Goal: Use online tool/utility: Utilize a website feature to perform a specific function

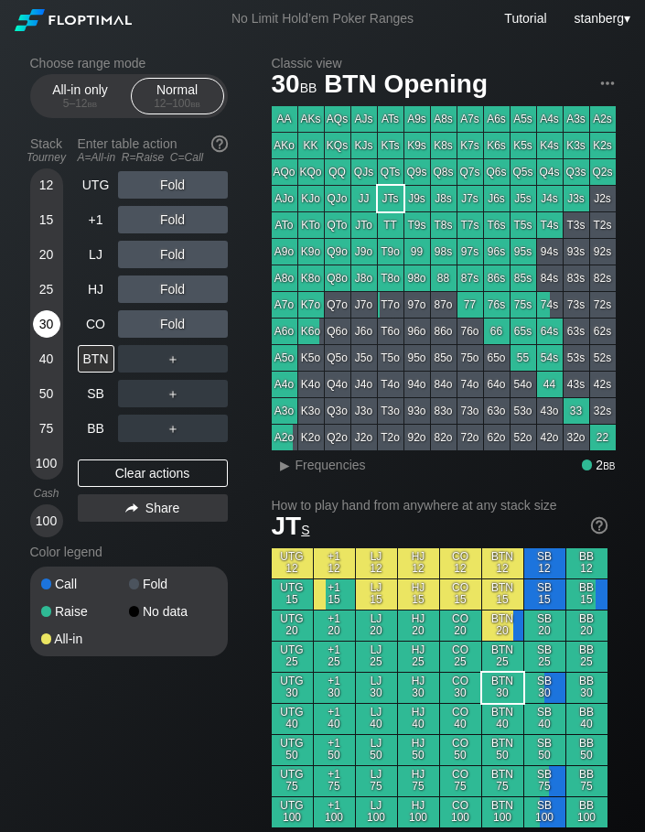
click at [49, 321] on div "30" at bounding box center [46, 323] width 27 height 27
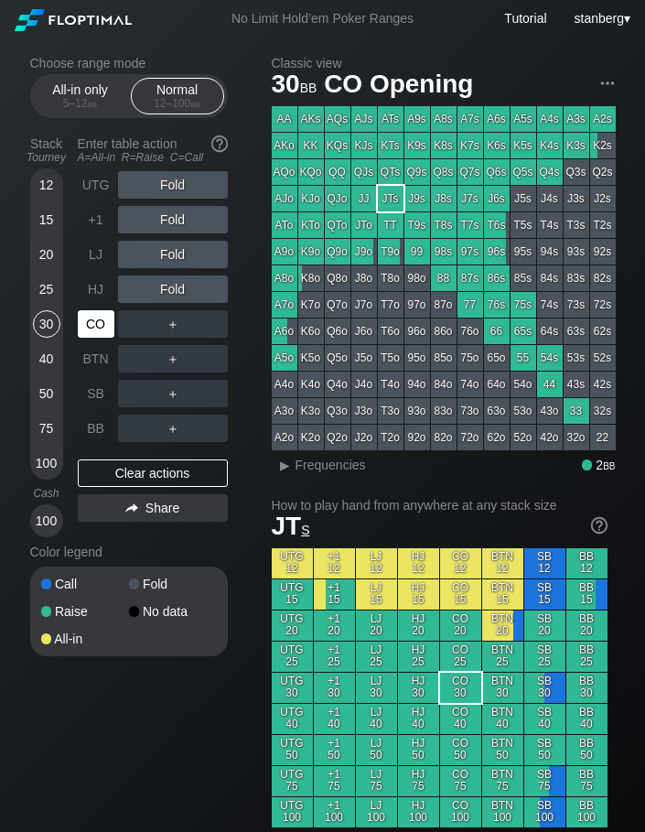
click at [93, 318] on div "CO" at bounding box center [96, 323] width 37 height 27
click at [59, 329] on div "30" at bounding box center [46, 323] width 27 height 27
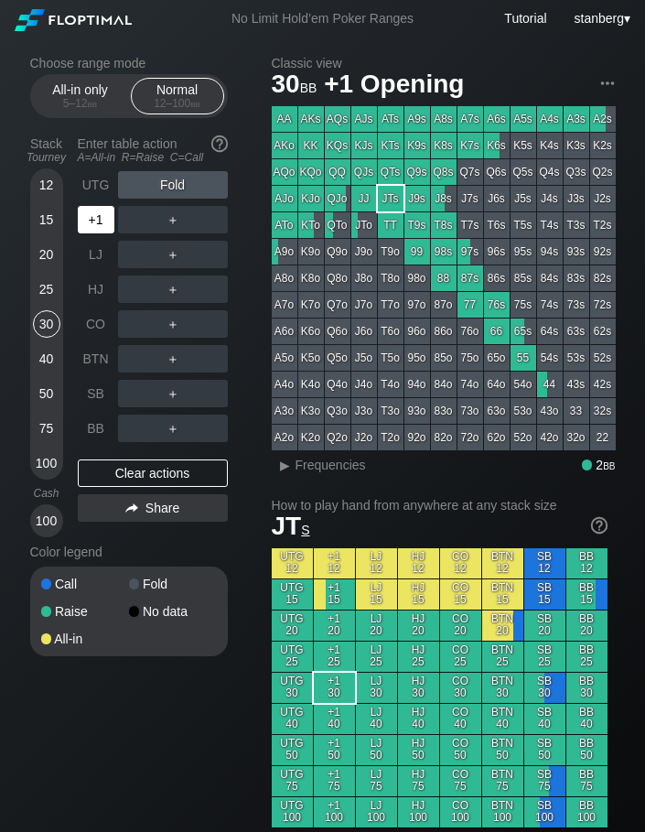
click at [101, 223] on div "+1" at bounding box center [96, 219] width 37 height 27
click at [168, 221] on div "R ✕" at bounding box center [173, 219] width 36 height 27
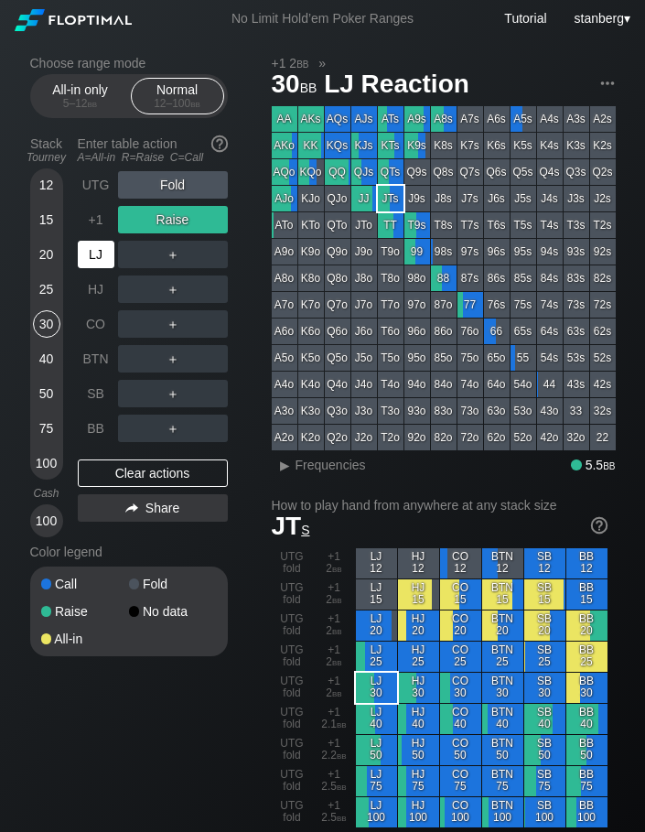
click at [103, 244] on div "LJ" at bounding box center [96, 254] width 37 height 27
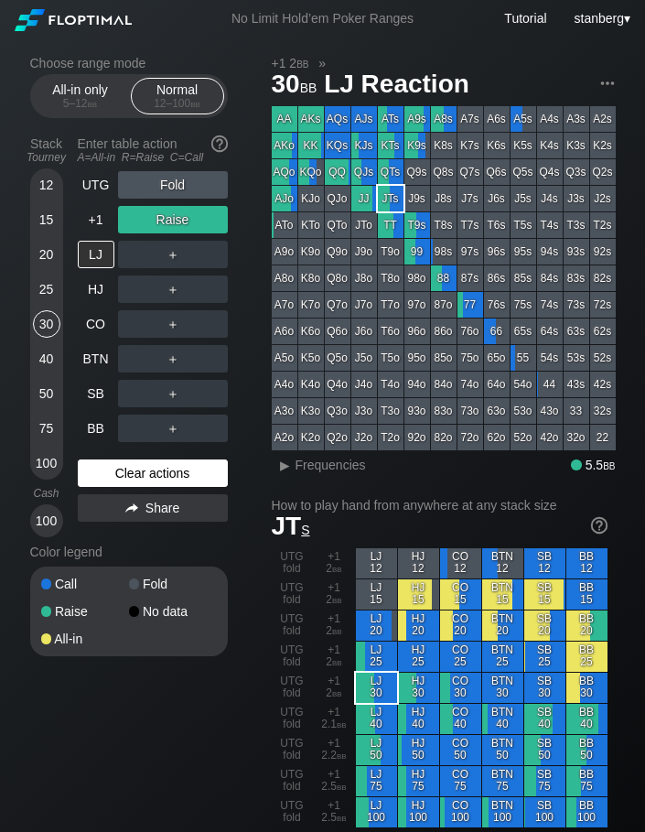
click at [119, 464] on div "Clear actions" at bounding box center [153, 472] width 150 height 27
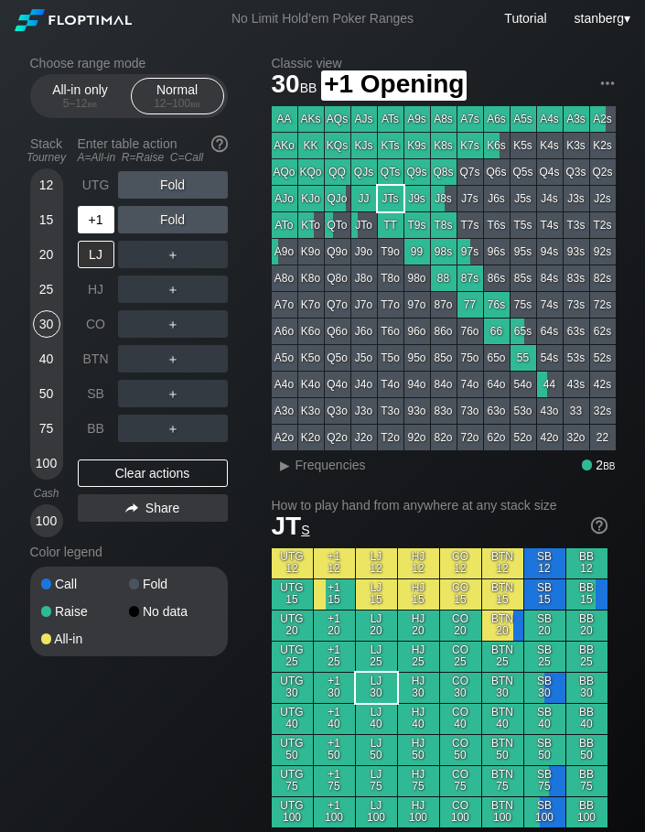
click at [93, 230] on div "+1" at bounding box center [96, 219] width 37 height 27
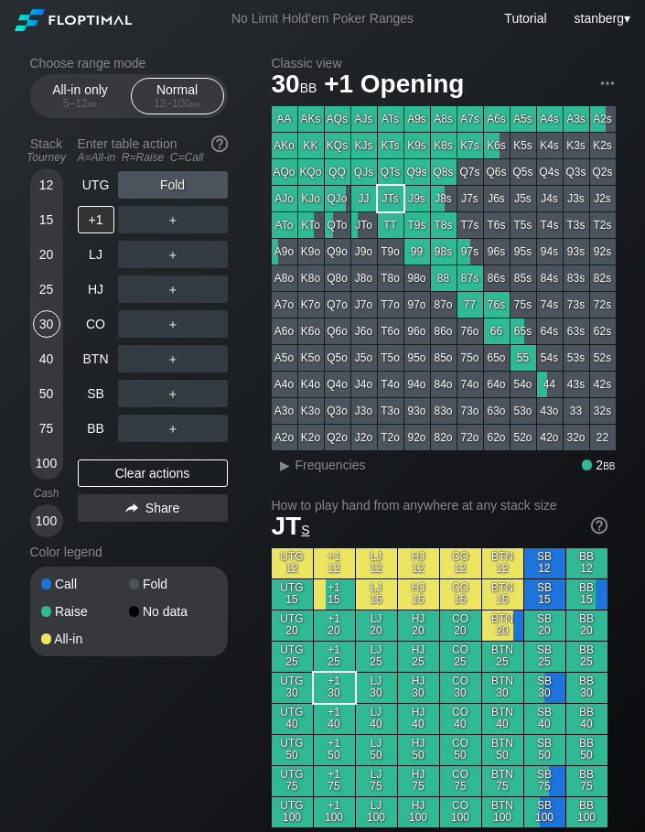
click at [51, 283] on div "25" at bounding box center [46, 288] width 27 height 27
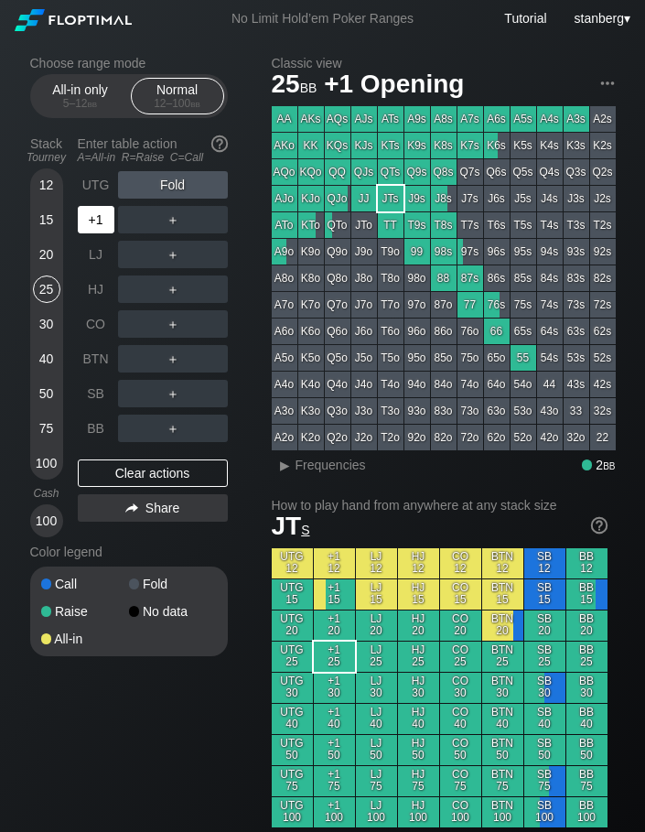
click at [94, 218] on div "+1" at bounding box center [96, 219] width 37 height 27
click at [88, 188] on div "UTG" at bounding box center [96, 184] width 37 height 27
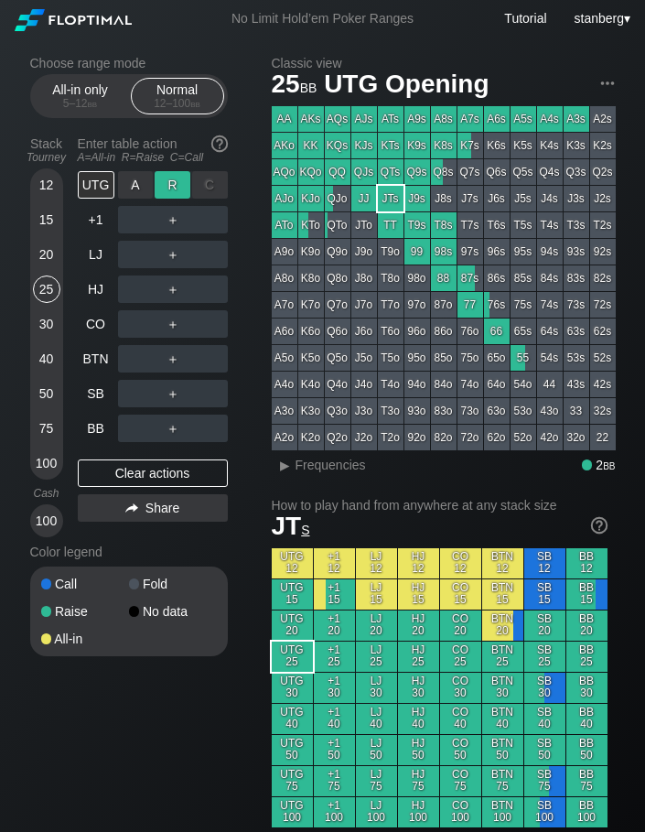
click at [175, 180] on div "R ✕" at bounding box center [173, 184] width 36 height 27
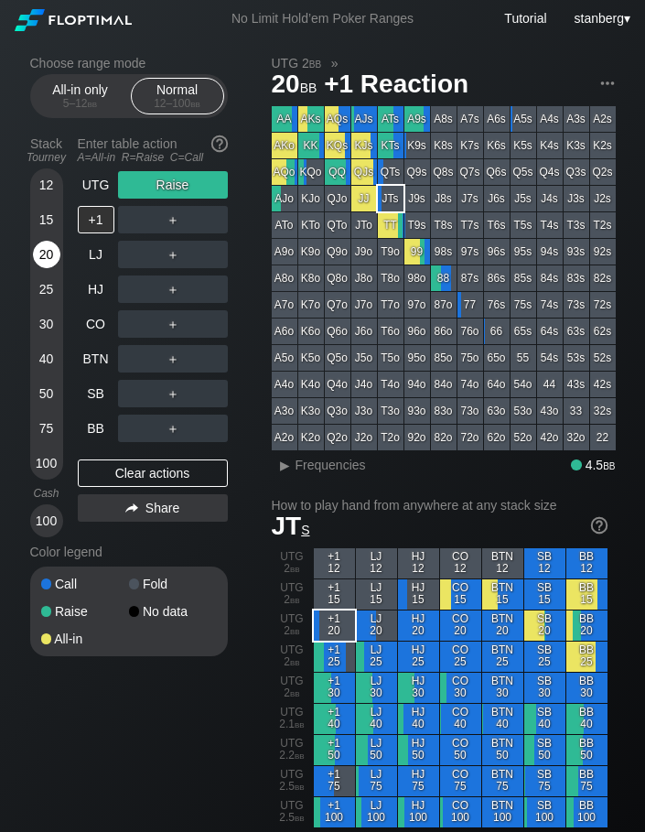
click at [50, 264] on div "20" at bounding box center [46, 254] width 27 height 27
click at [49, 248] on div "20" at bounding box center [46, 254] width 27 height 27
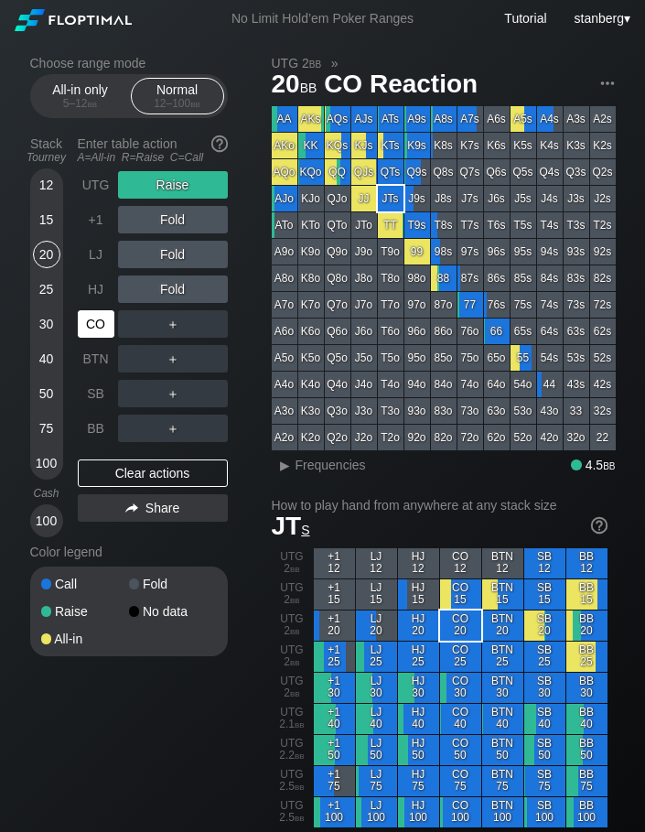
click at [103, 327] on div "CO" at bounding box center [96, 323] width 37 height 27
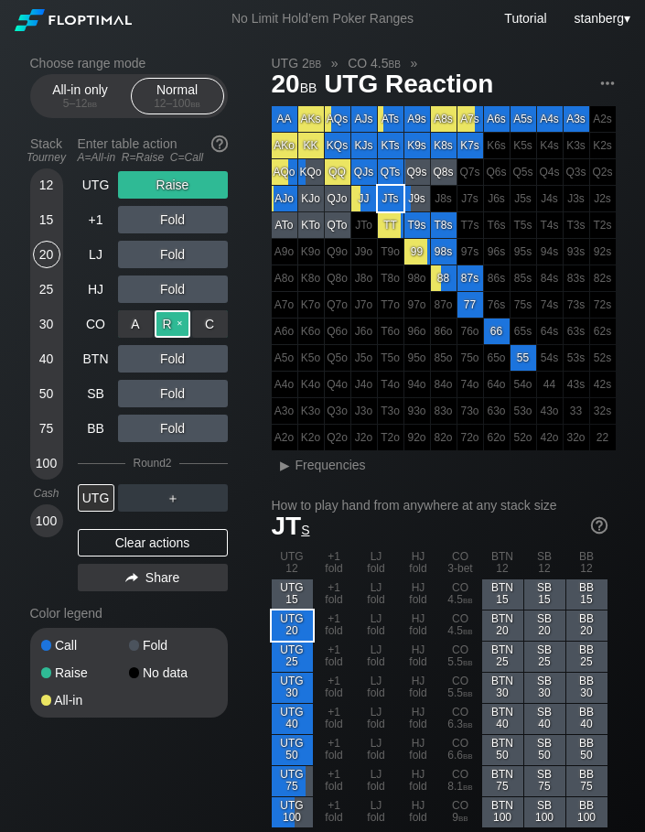
click at [167, 321] on div "R ✕" at bounding box center [173, 323] width 36 height 27
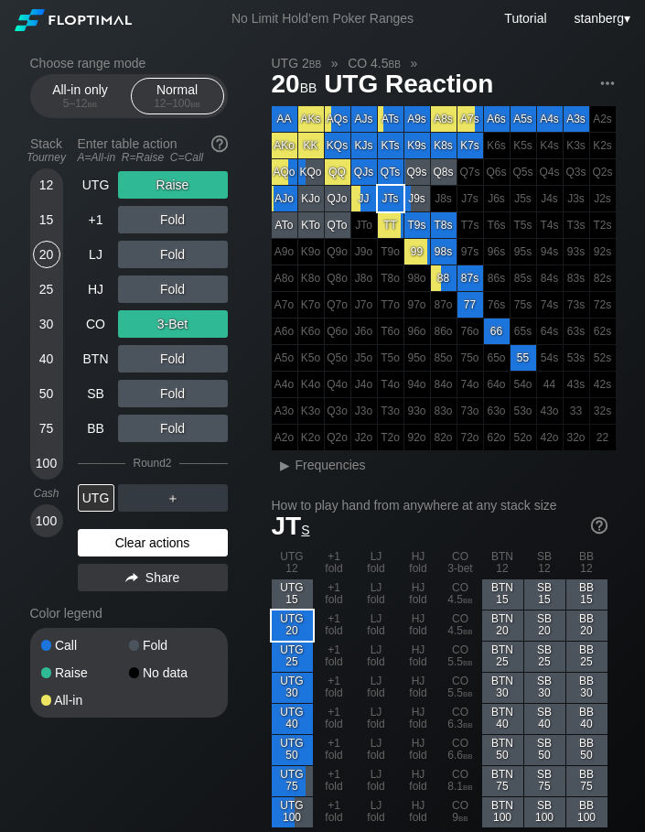
click at [122, 542] on div "Clear actions" at bounding box center [153, 542] width 150 height 27
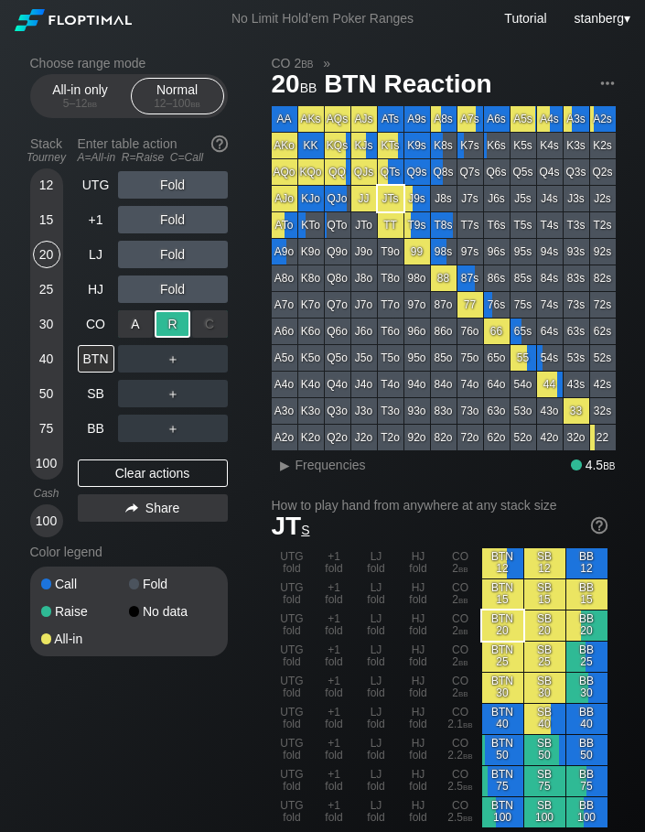
click at [178, 321] on div "R ✕" at bounding box center [173, 323] width 36 height 27
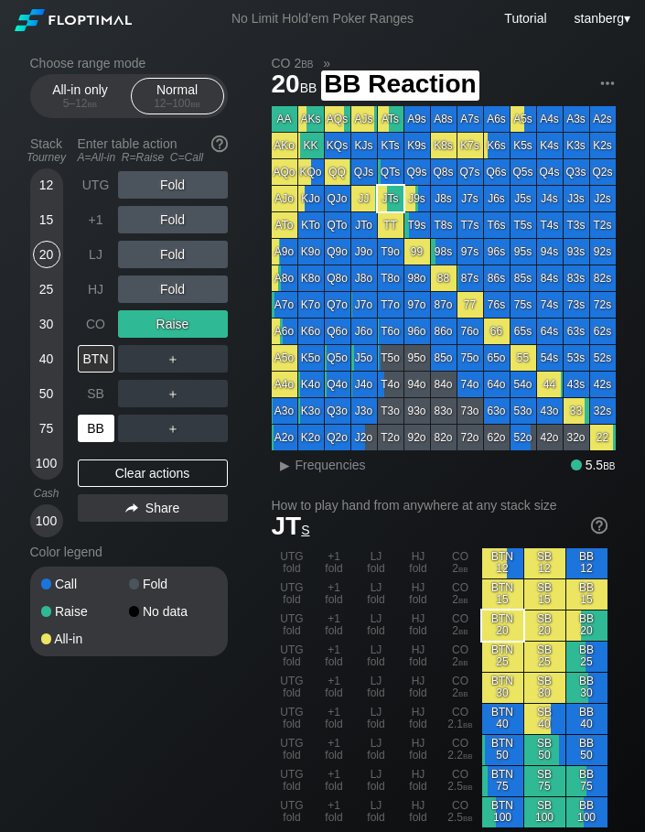
click at [88, 437] on div "BB" at bounding box center [96, 428] width 37 height 27
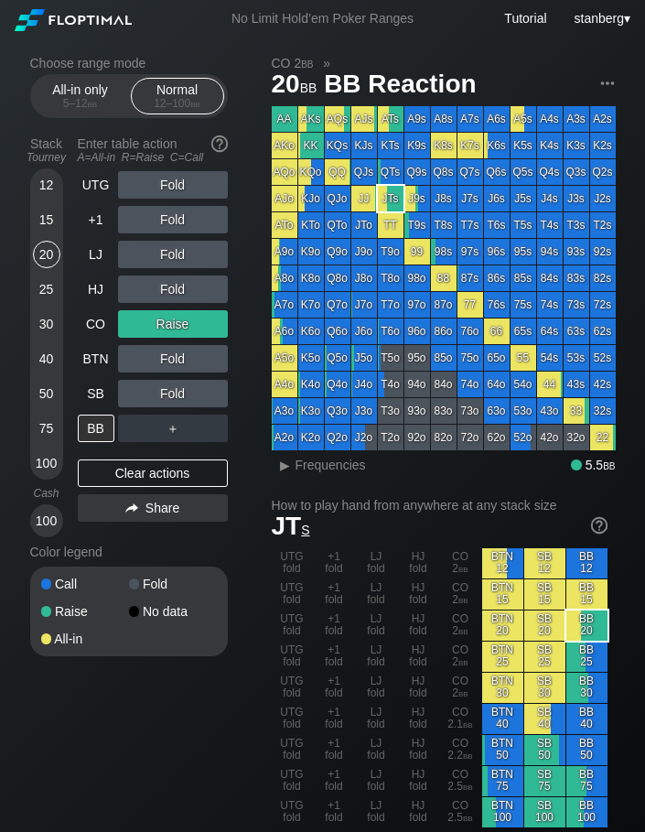
click at [45, 228] on div "15" at bounding box center [46, 219] width 27 height 27
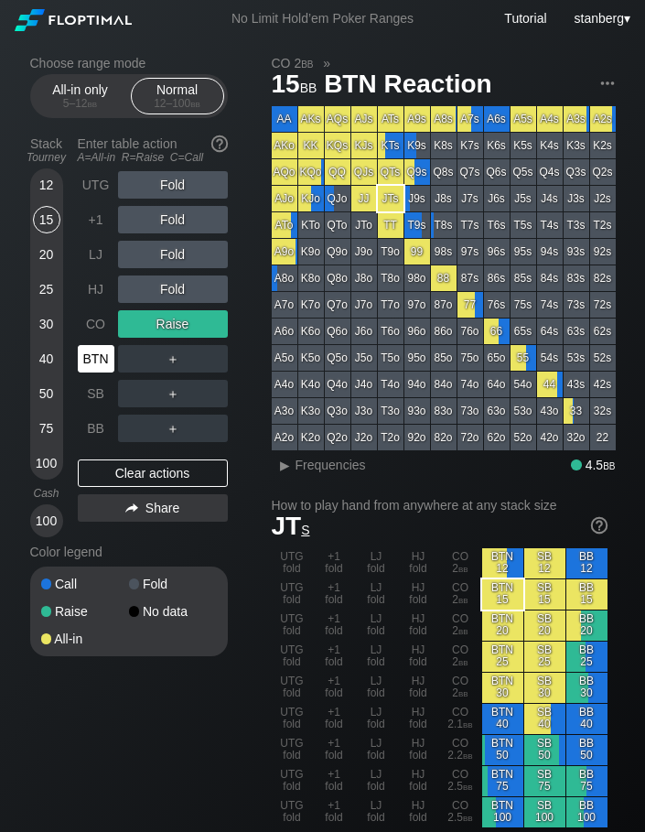
click at [108, 352] on div "BTN" at bounding box center [96, 358] width 37 height 27
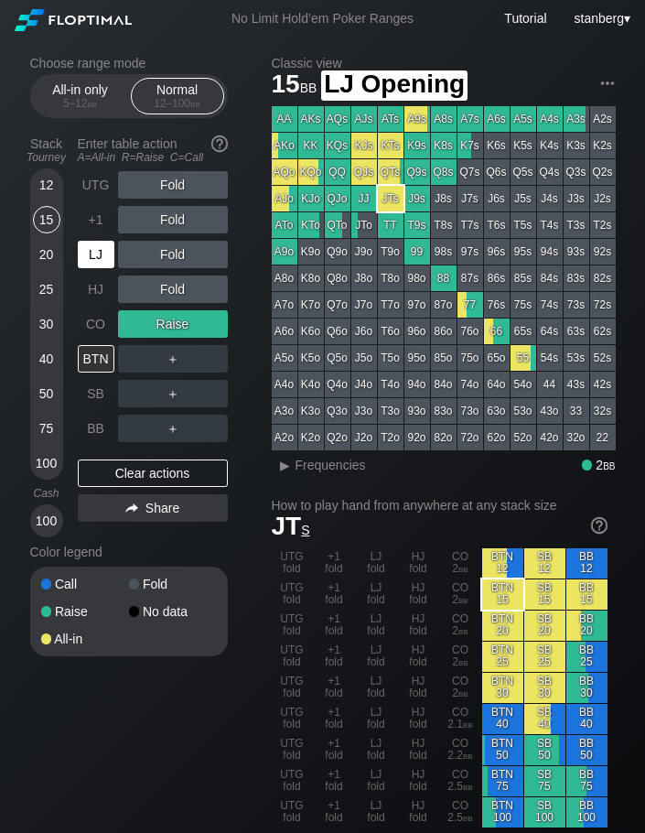
click at [87, 256] on div "LJ" at bounding box center [96, 254] width 37 height 27
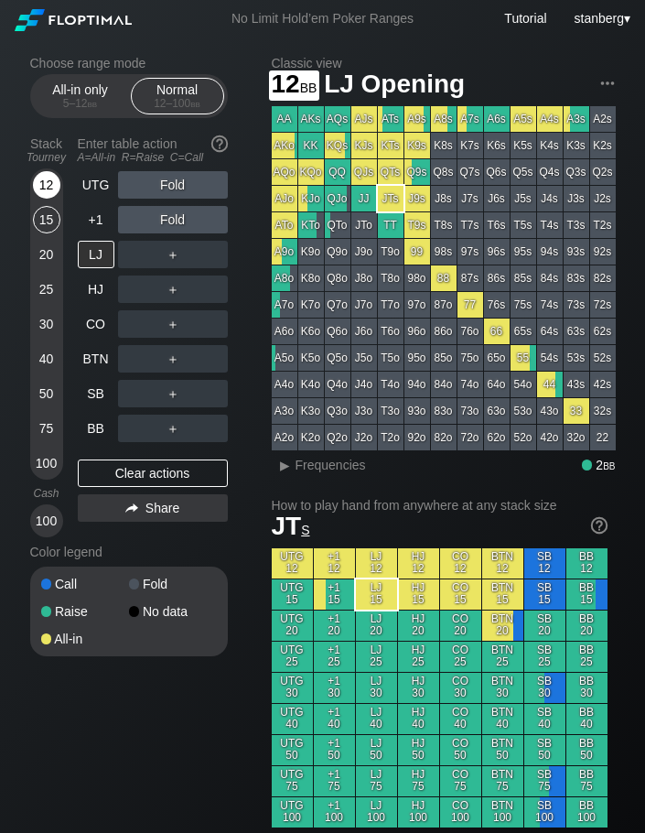
click at [41, 175] on div "12" at bounding box center [46, 184] width 27 height 27
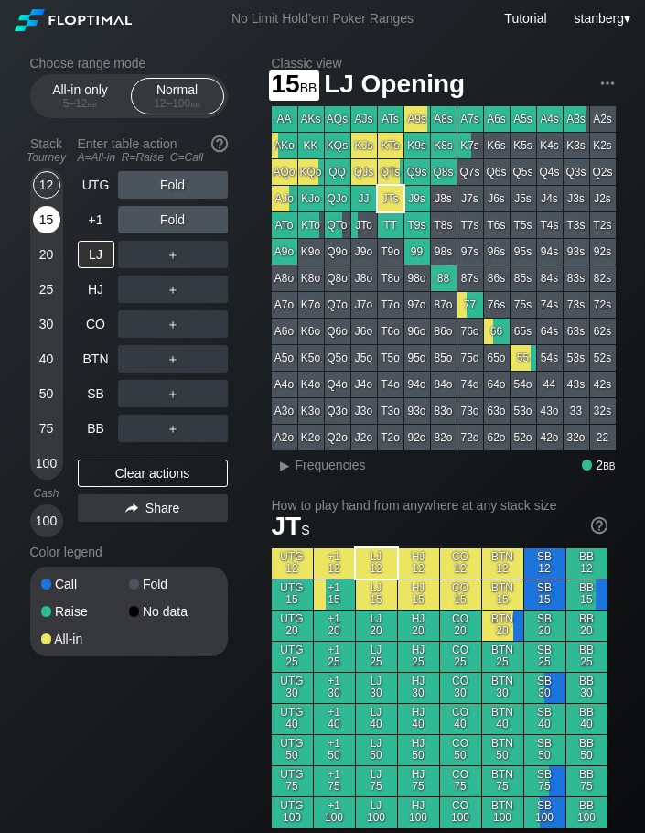
click at [45, 221] on div "15" at bounding box center [46, 219] width 27 height 27
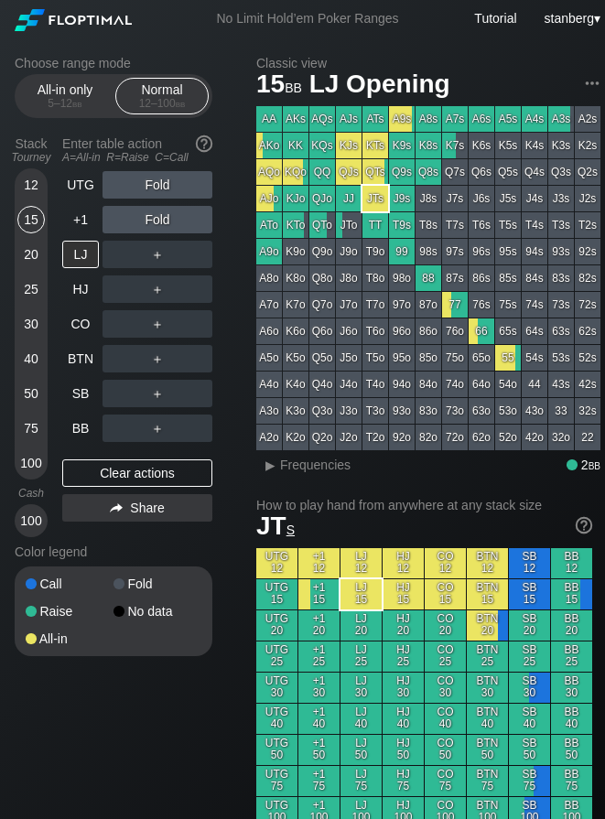
click at [38, 178] on div "12" at bounding box center [30, 184] width 27 height 27
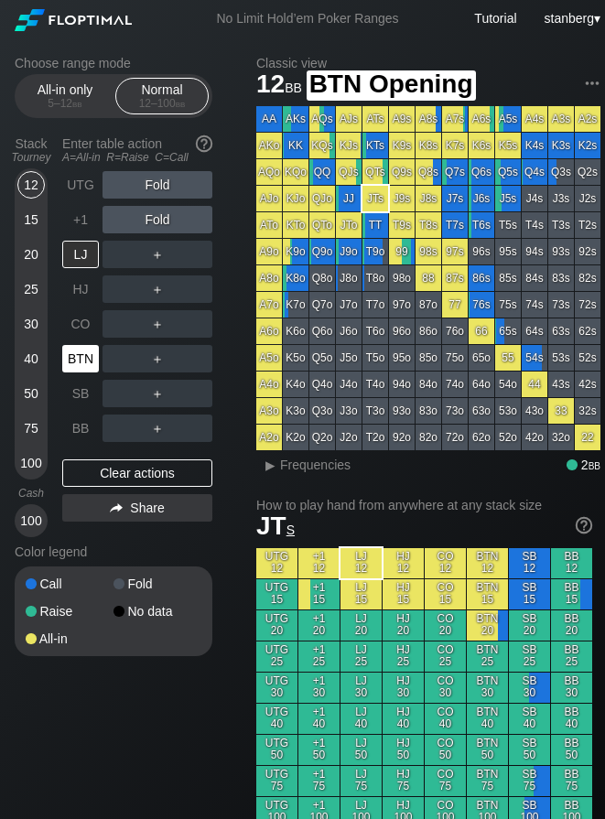
click at [81, 363] on div "BTN" at bounding box center [80, 358] width 37 height 27
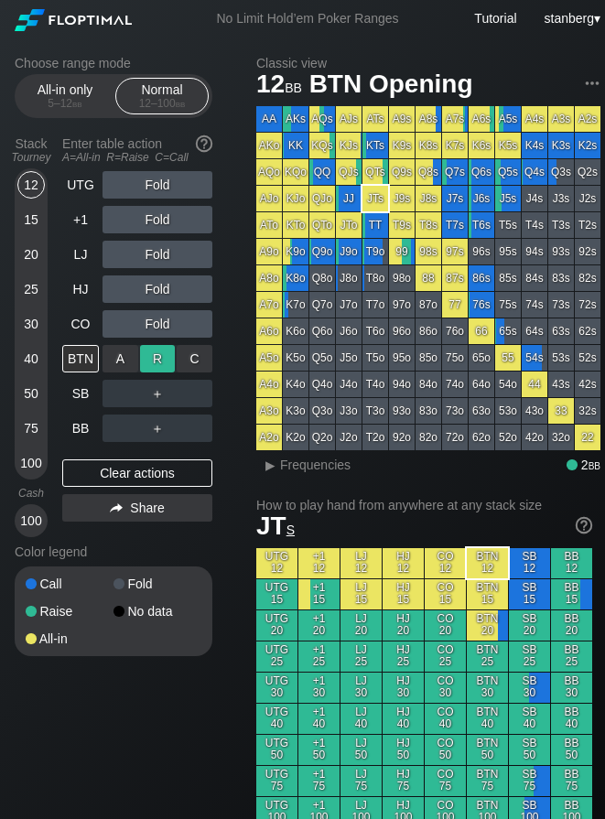
click at [155, 367] on div "R ✕" at bounding box center [158, 358] width 36 height 27
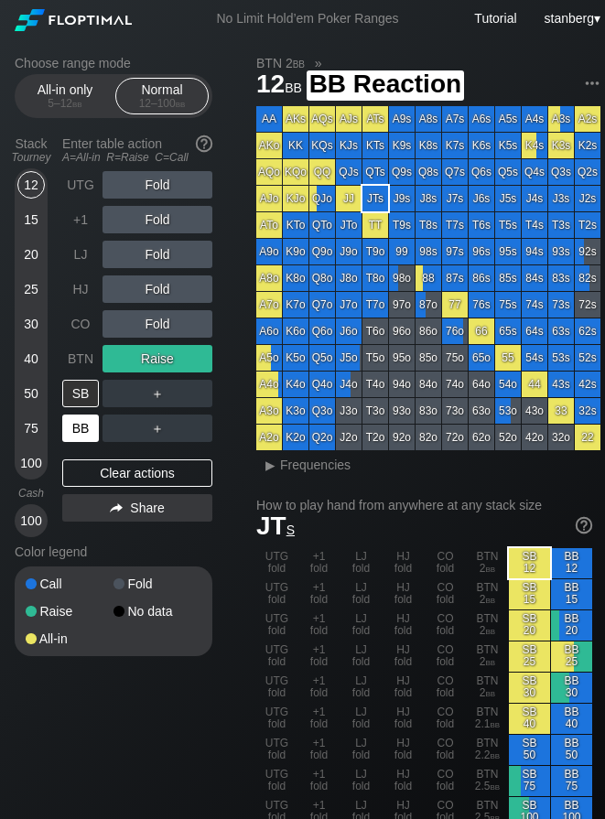
click at [91, 432] on div "BB" at bounding box center [80, 428] width 37 height 27
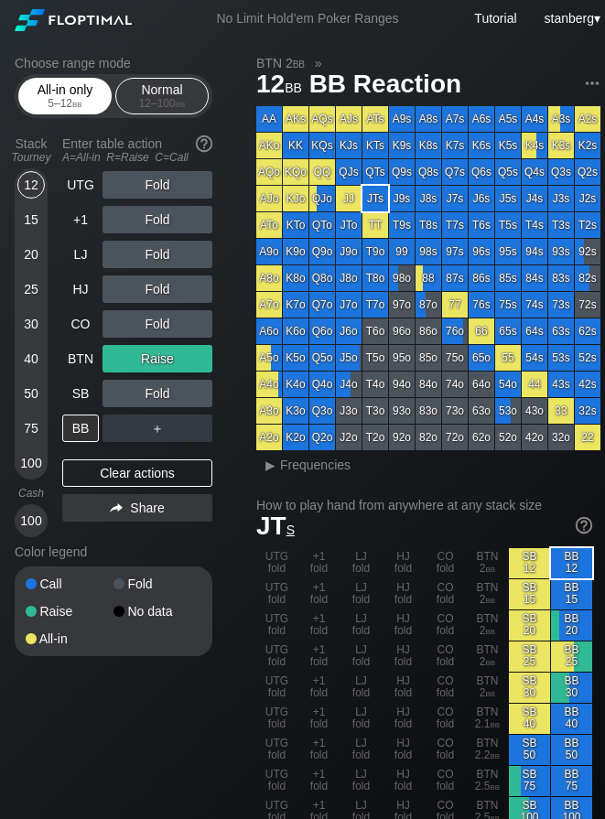
click at [76, 113] on div "All-in only 5 – 12 bb" at bounding box center [65, 96] width 84 height 35
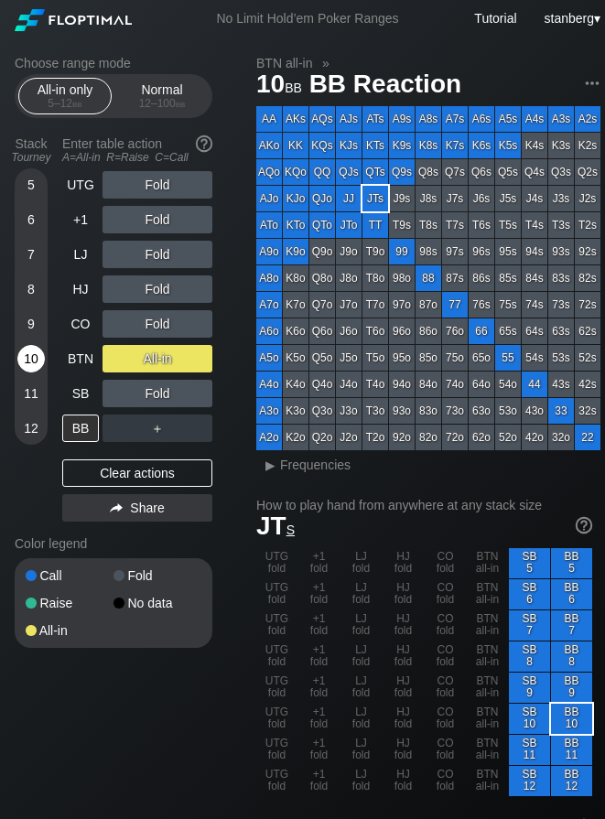
click at [29, 354] on div "10" at bounding box center [30, 358] width 27 height 27
click at [37, 362] on div "10" at bounding box center [30, 358] width 27 height 27
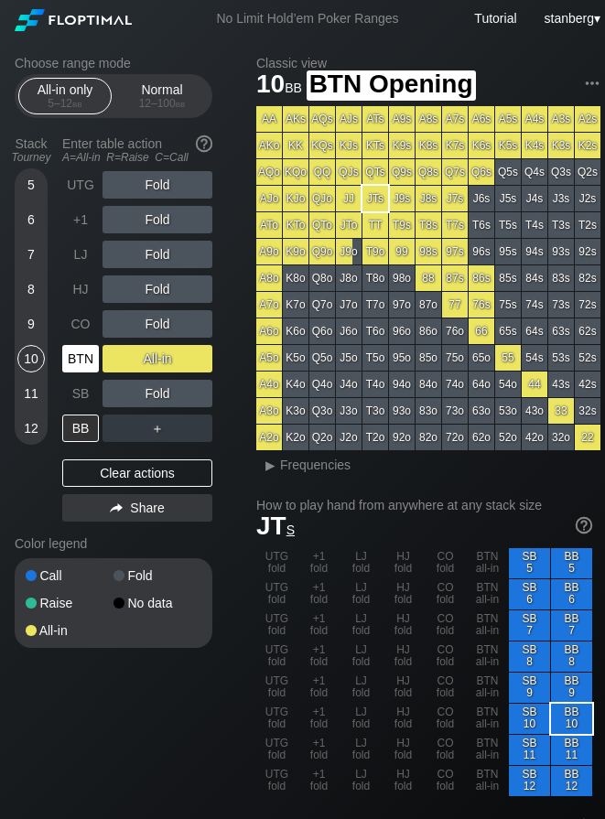
click at [74, 351] on div "BTN" at bounding box center [80, 358] width 37 height 27
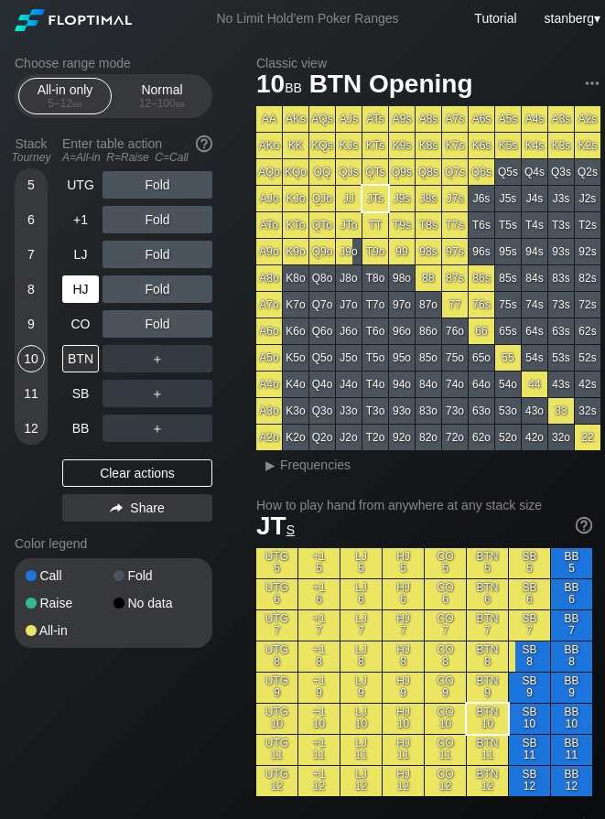
click at [80, 291] on div "HJ" at bounding box center [80, 288] width 37 height 27
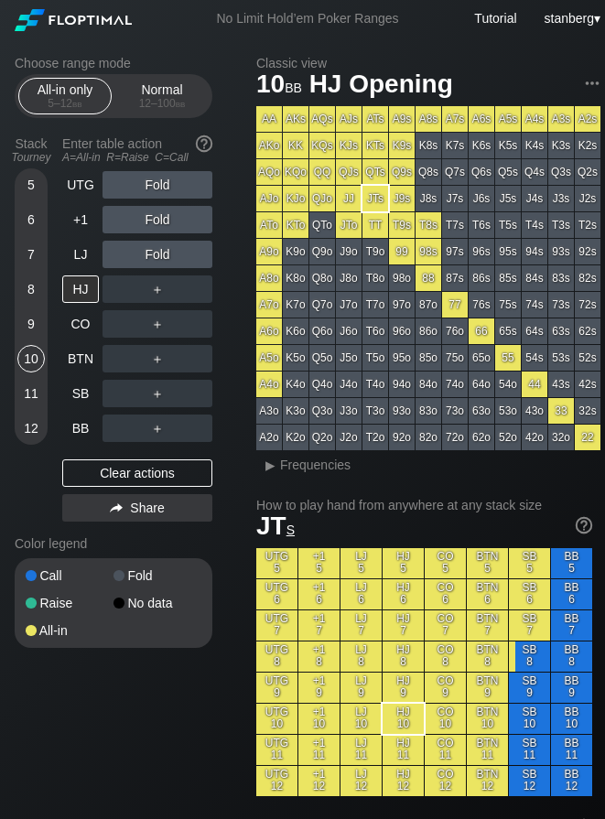
click at [45, 194] on div "5 6 7 8 9 10 11 12" at bounding box center [31, 306] width 33 height 276
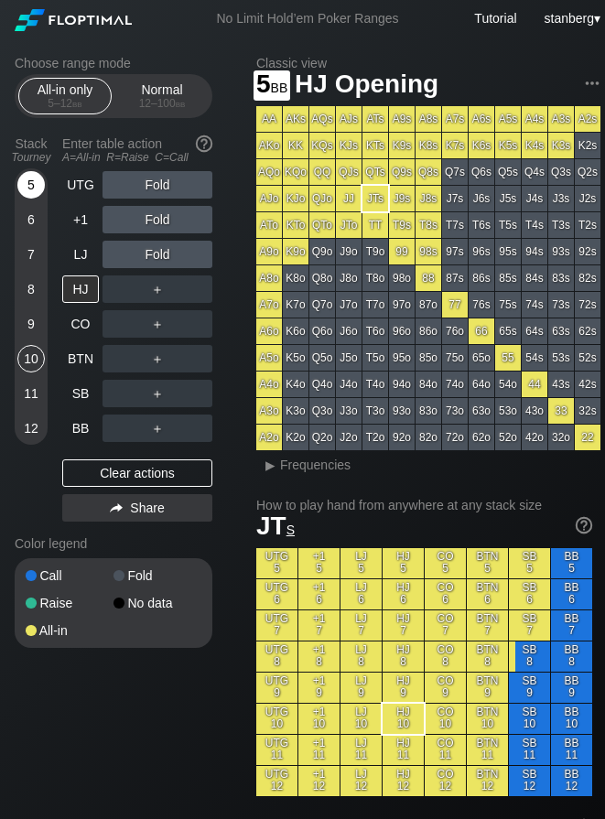
click at [33, 190] on div "5" at bounding box center [30, 184] width 27 height 27
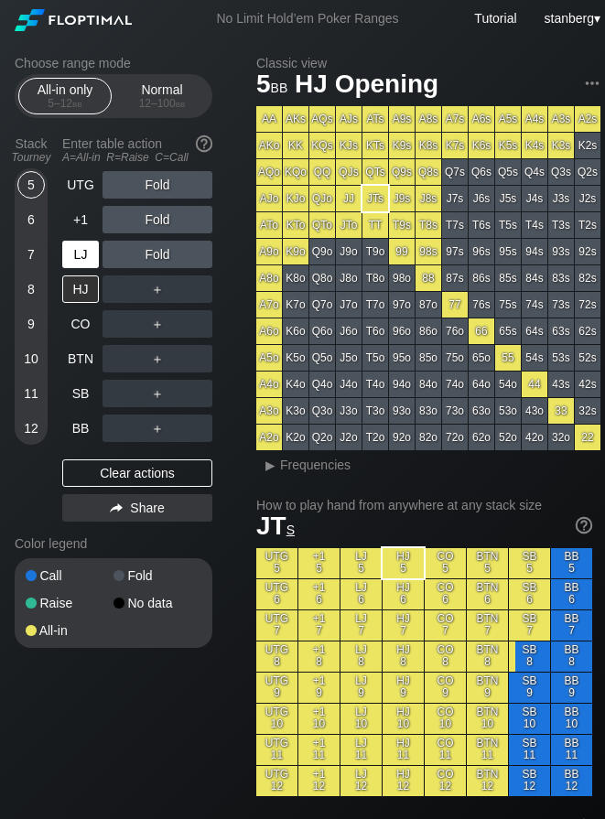
click at [71, 257] on div "LJ" at bounding box center [80, 254] width 37 height 27
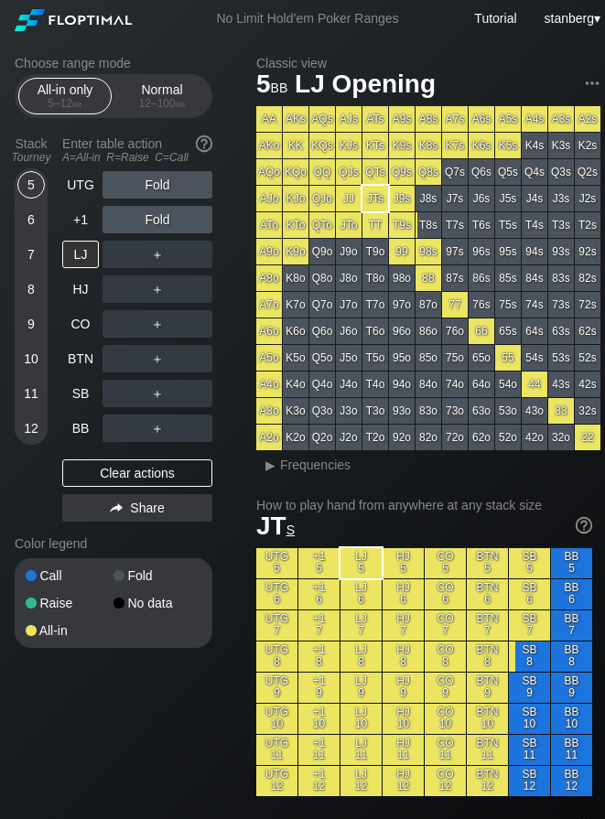
click at [21, 293] on div "8" at bounding box center [30, 288] width 27 height 27
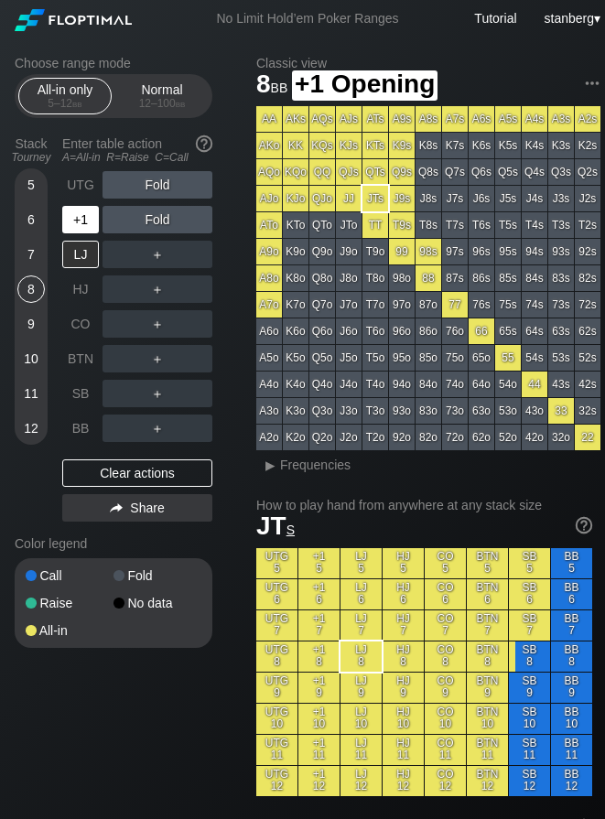
click at [91, 216] on div "+1" at bounding box center [80, 219] width 37 height 27
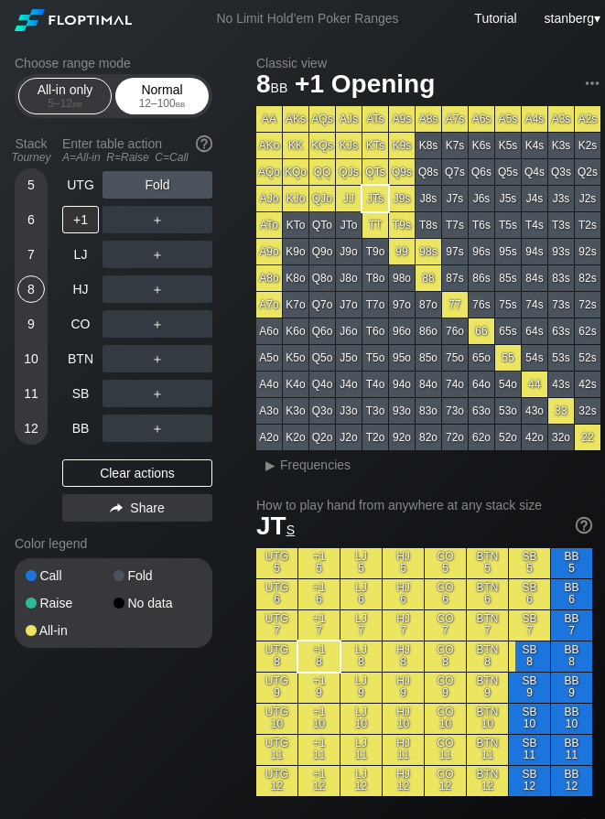
drag, startPoint x: 157, startPoint y: 85, endPoint x: 156, endPoint y: 99, distance: 13.8
click at [157, 85] on div "Normal 12 – 100 bb" at bounding box center [162, 96] width 84 height 35
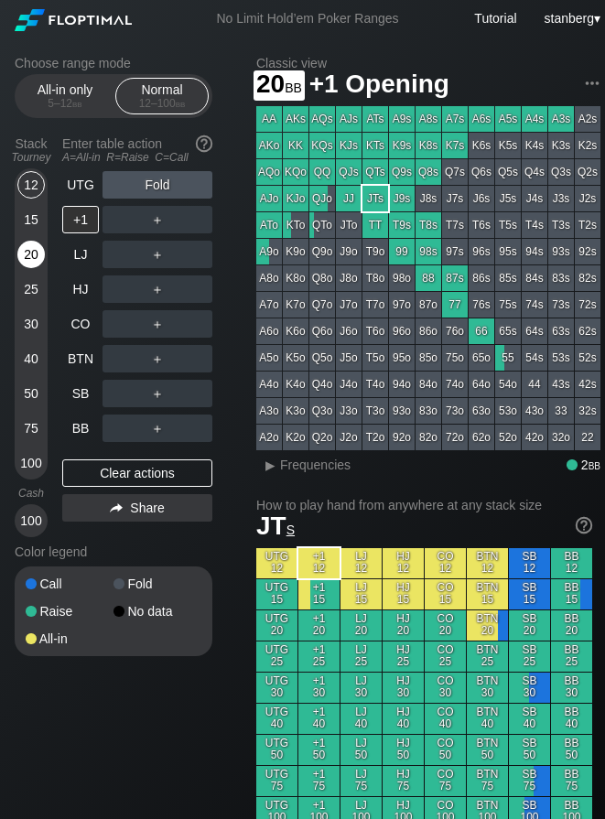
click at [32, 251] on div "20" at bounding box center [30, 254] width 27 height 27
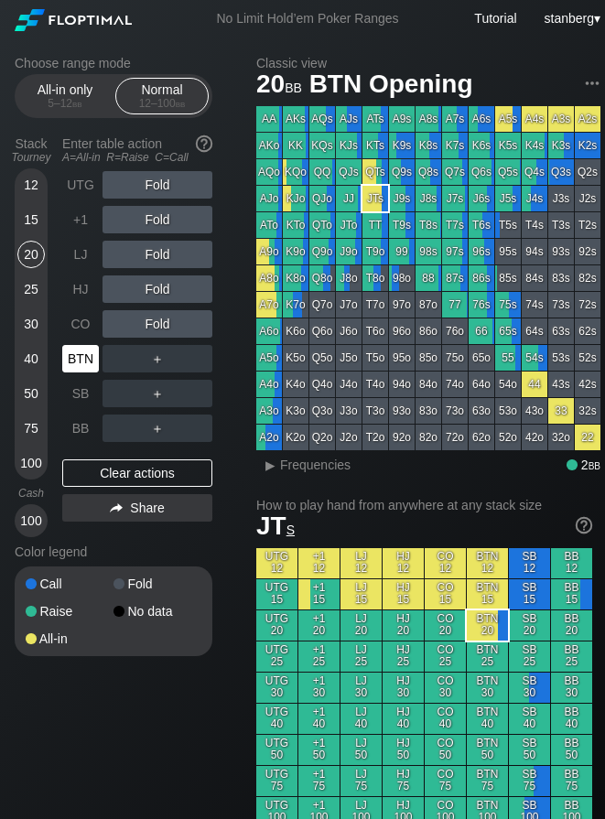
click at [95, 359] on div "BTN" at bounding box center [80, 358] width 37 height 27
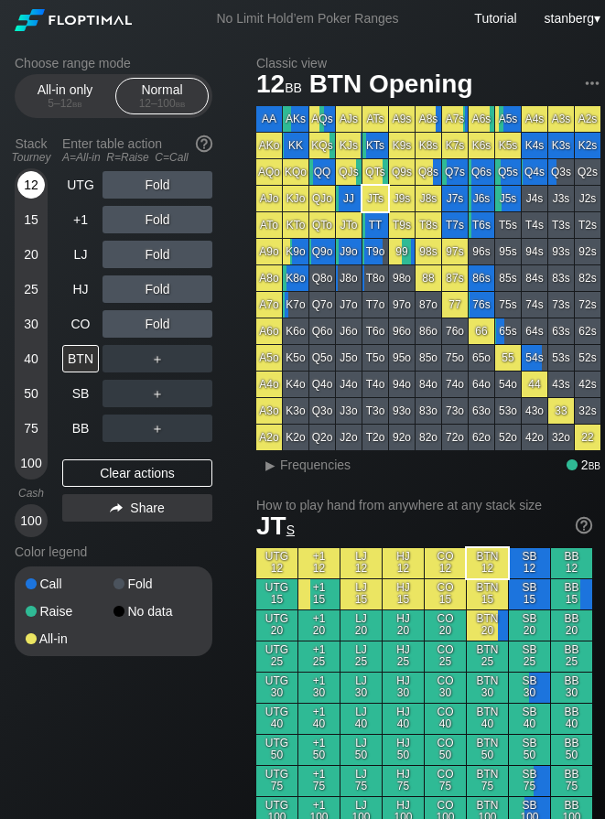
click at [41, 181] on div "12" at bounding box center [30, 184] width 27 height 27
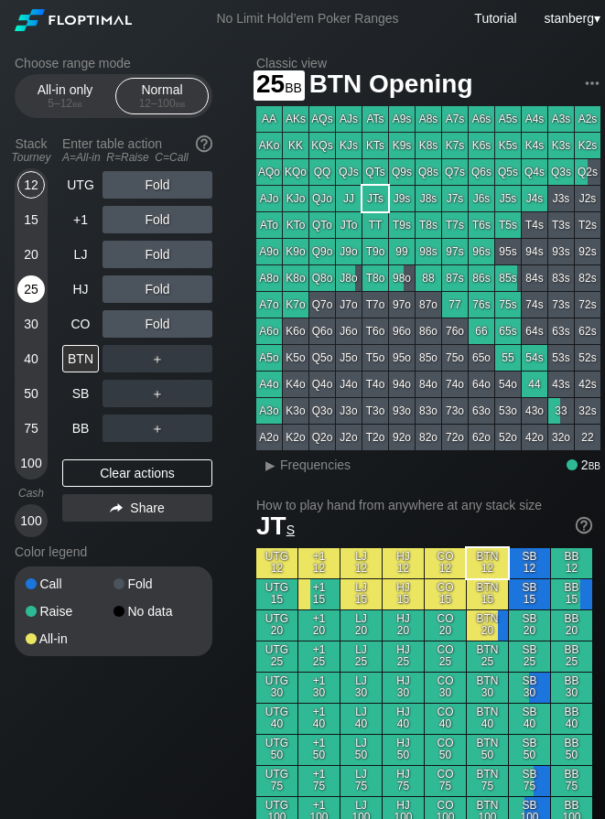
click at [34, 286] on div "25" at bounding box center [30, 288] width 27 height 27
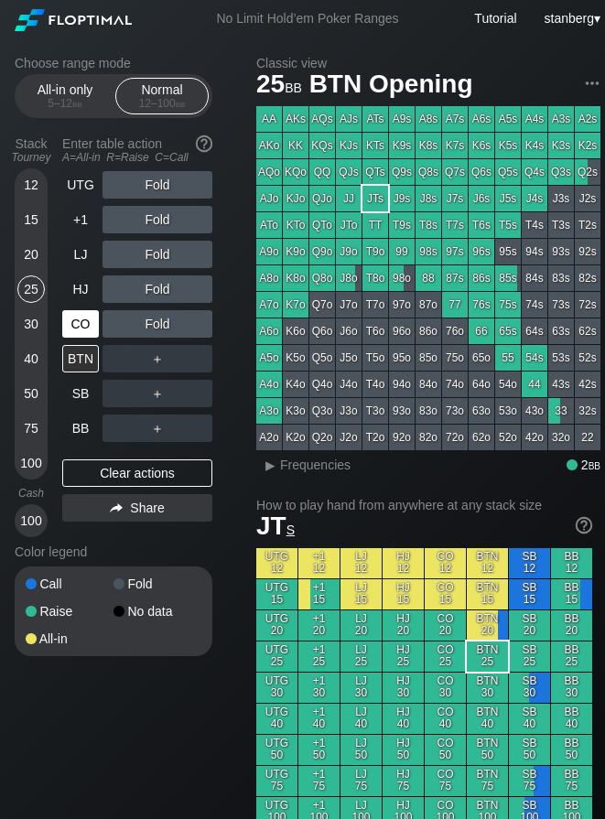
click at [70, 331] on div "CO" at bounding box center [80, 323] width 37 height 27
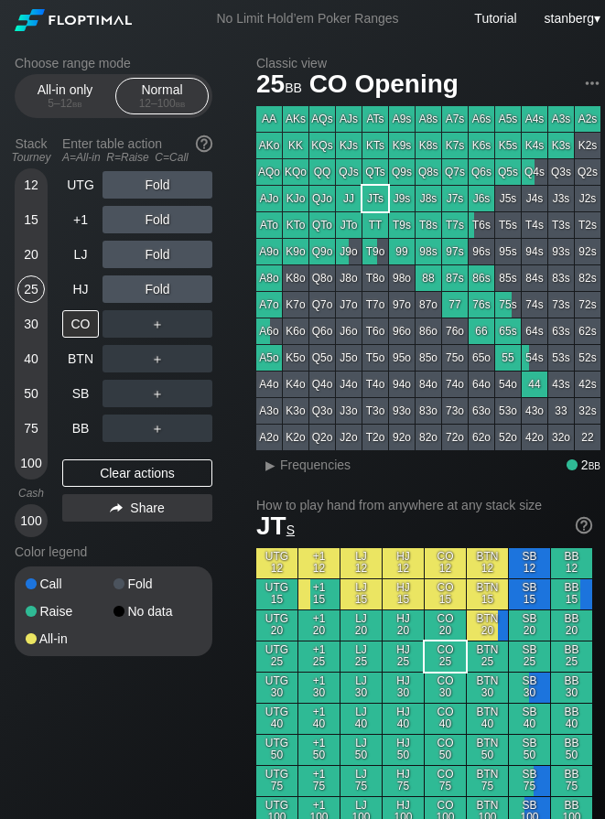
click at [34, 252] on div "20" at bounding box center [30, 254] width 27 height 27
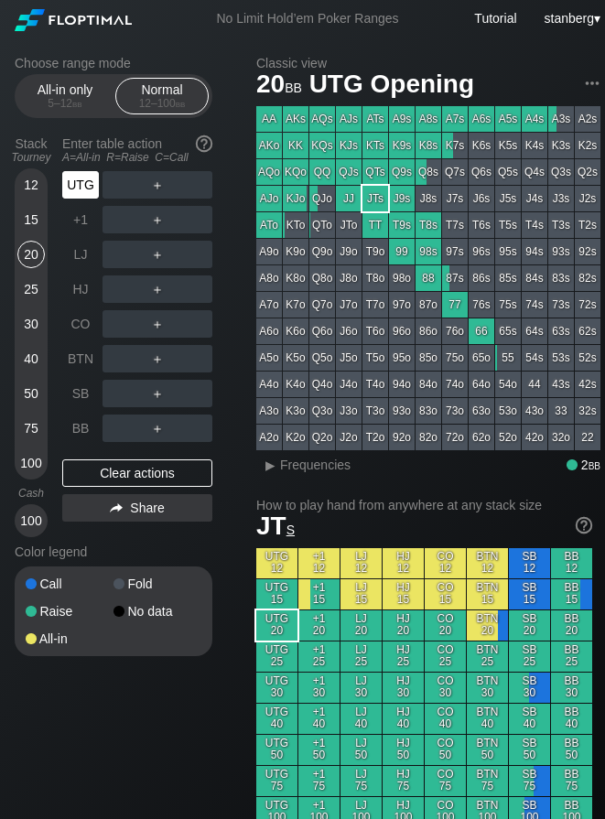
click at [89, 196] on div "UTG" at bounding box center [80, 184] width 37 height 27
click at [34, 228] on div "15" at bounding box center [30, 219] width 27 height 27
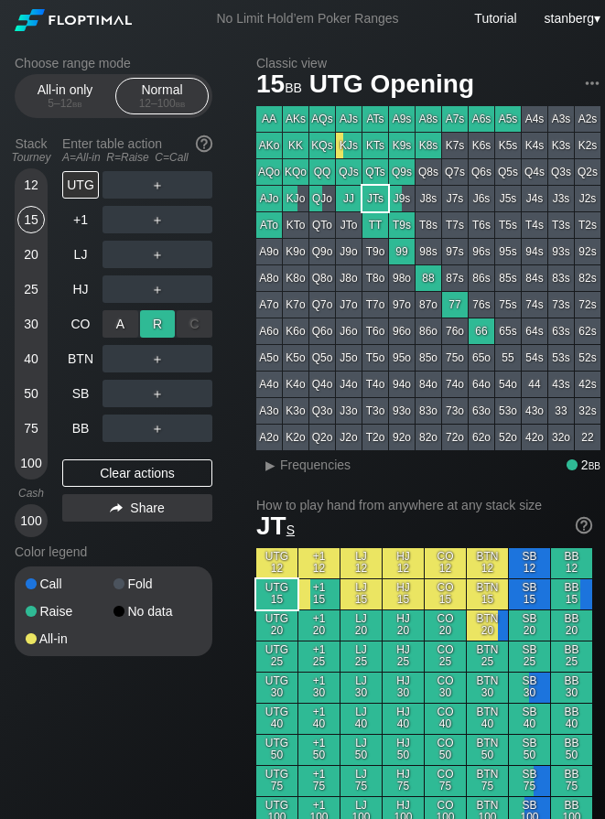
click at [158, 328] on div "R ✕" at bounding box center [158, 323] width 36 height 27
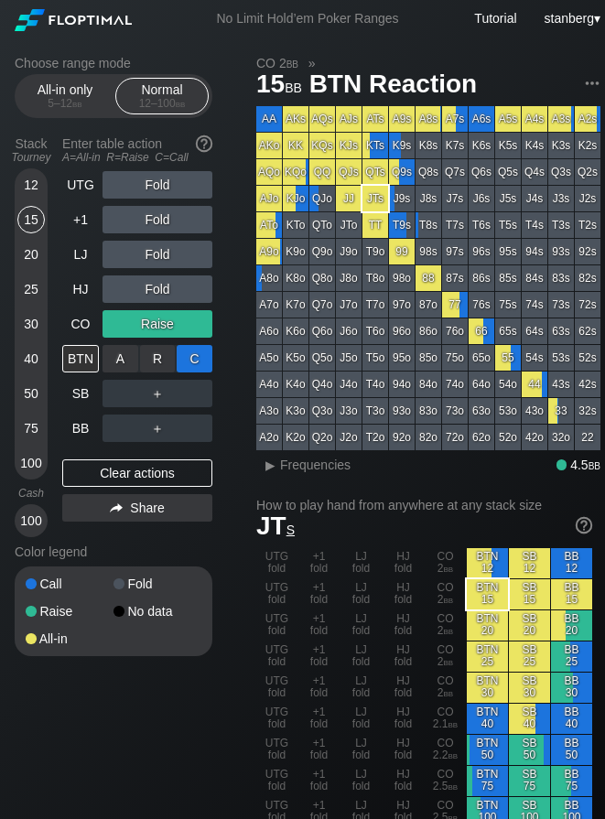
click at [203, 360] on div "C ✕" at bounding box center [195, 358] width 36 height 27
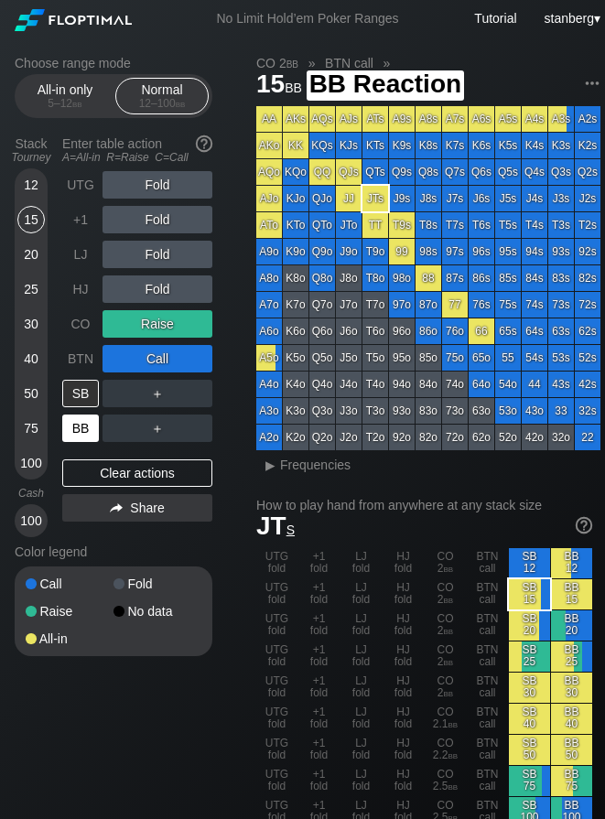
click at [69, 426] on div "BB" at bounding box center [80, 428] width 37 height 27
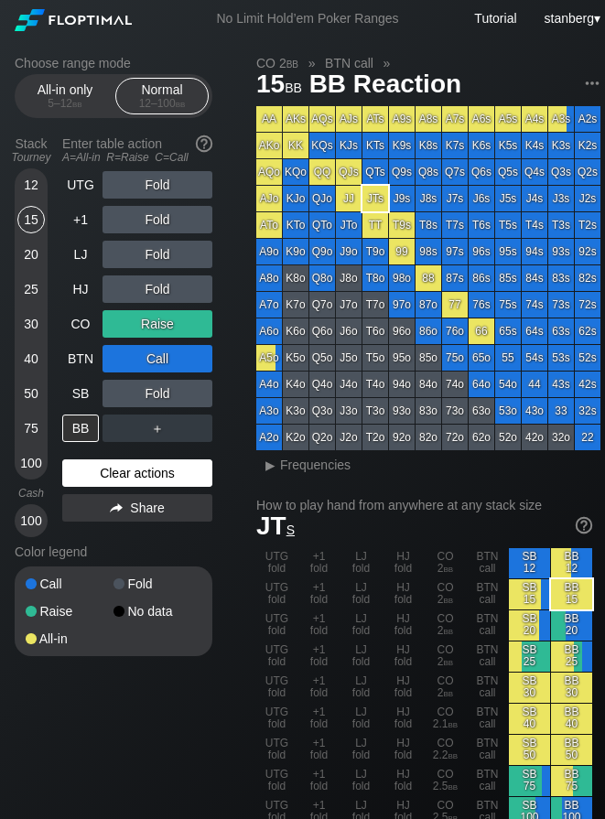
click at [132, 476] on div "Clear actions" at bounding box center [137, 472] width 150 height 27
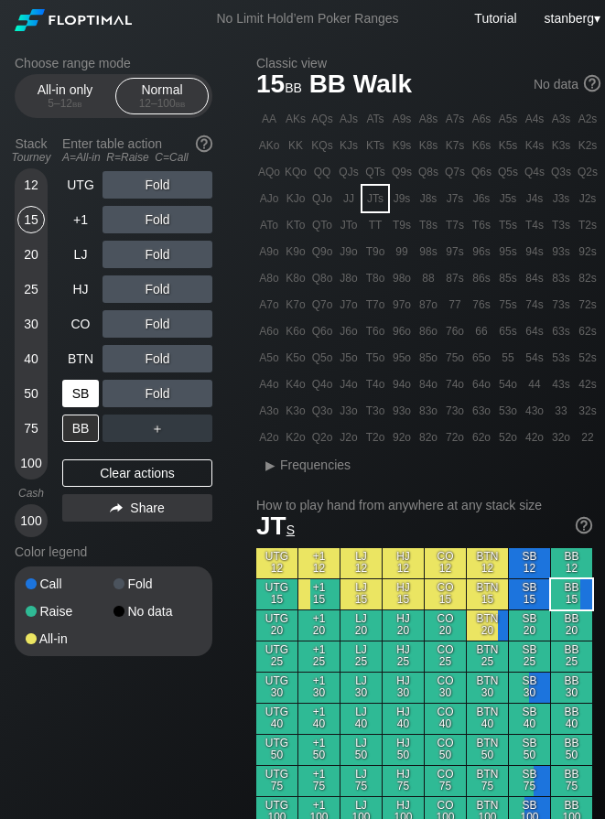
click at [85, 396] on div "SB" at bounding box center [80, 393] width 37 height 27
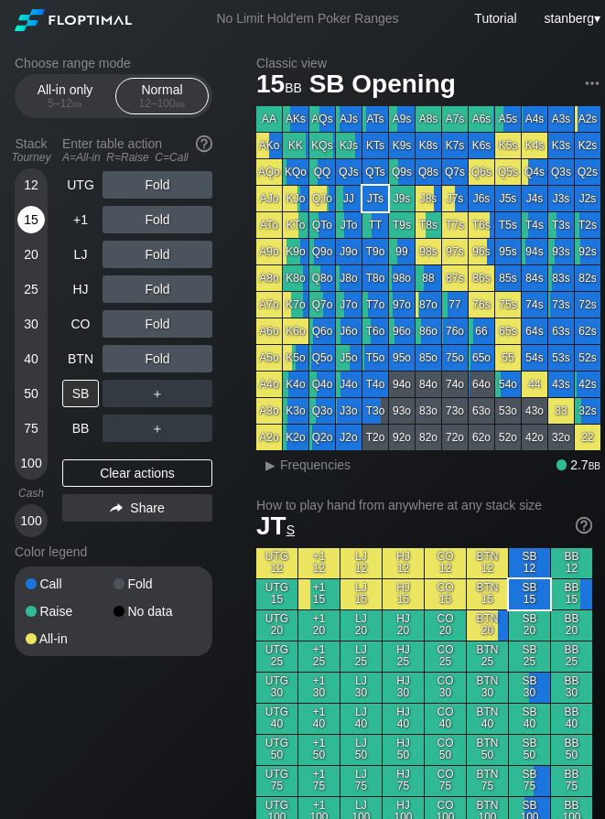
click at [34, 218] on div "15" at bounding box center [30, 219] width 27 height 27
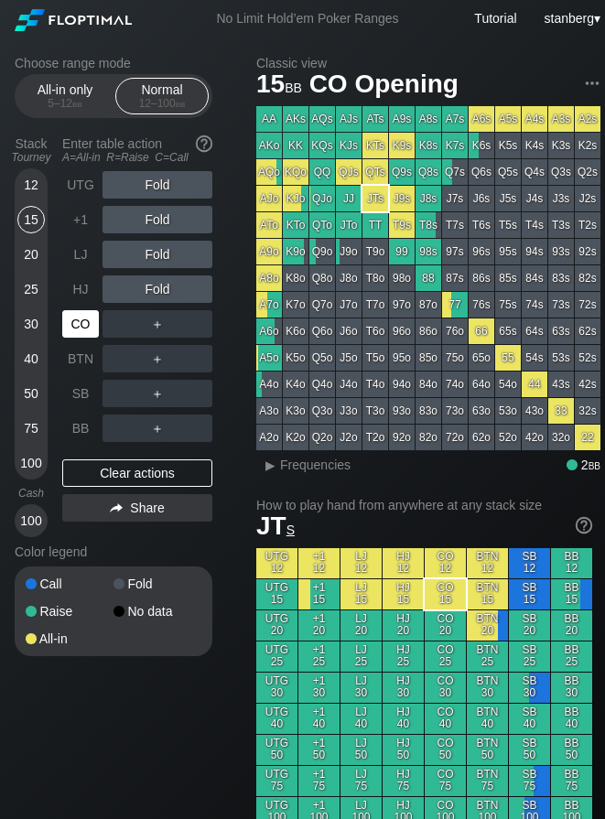
click at [71, 331] on div "CO" at bounding box center [80, 323] width 37 height 27
click at [94, 365] on div "BTN" at bounding box center [80, 358] width 37 height 27
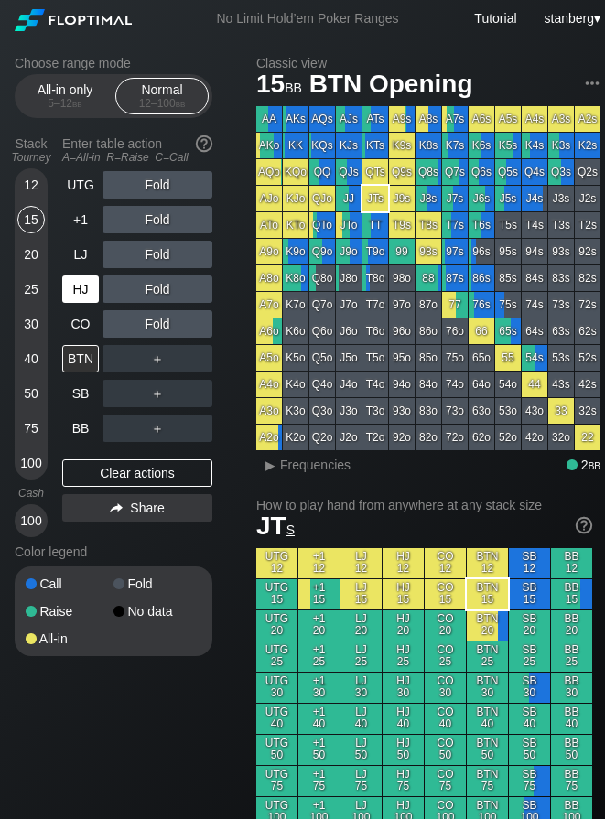
click at [81, 286] on div "HJ" at bounding box center [80, 288] width 37 height 27
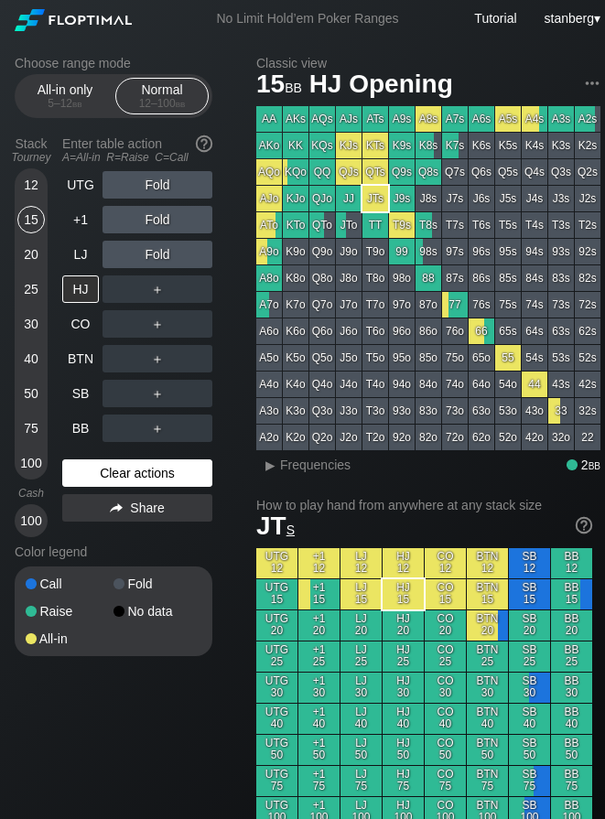
click at [84, 480] on div "Clear actions" at bounding box center [137, 472] width 150 height 27
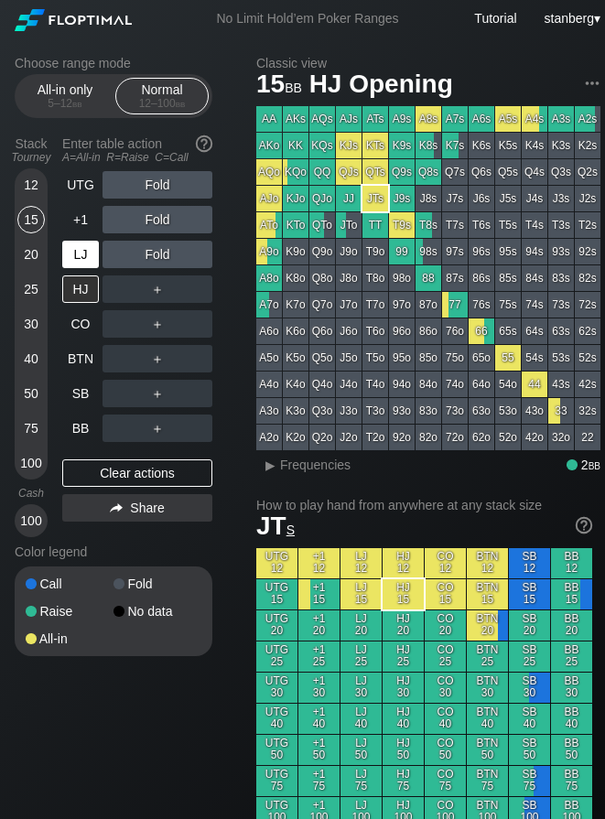
click at [86, 254] on div "LJ" at bounding box center [80, 254] width 37 height 27
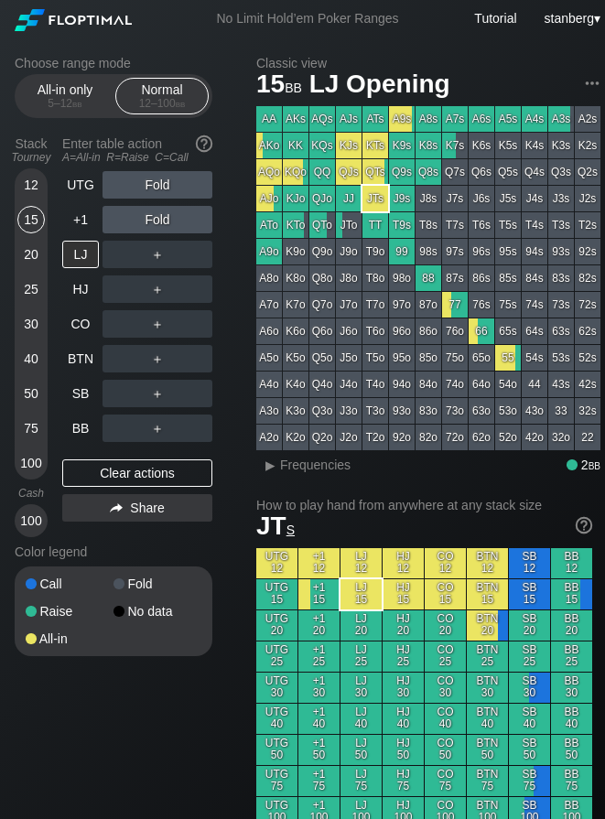
click at [28, 186] on div "12" at bounding box center [30, 184] width 27 height 27
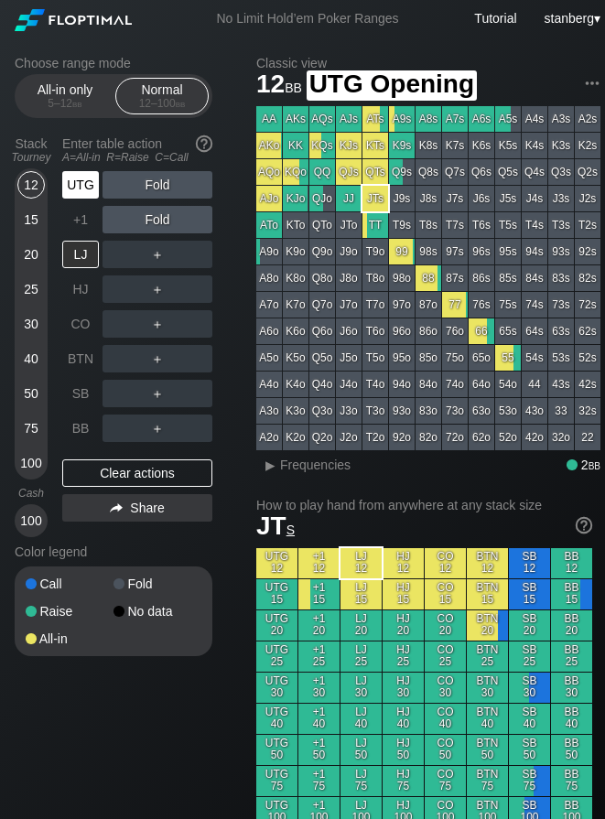
click at [65, 186] on div "UTG" at bounding box center [80, 184] width 37 height 27
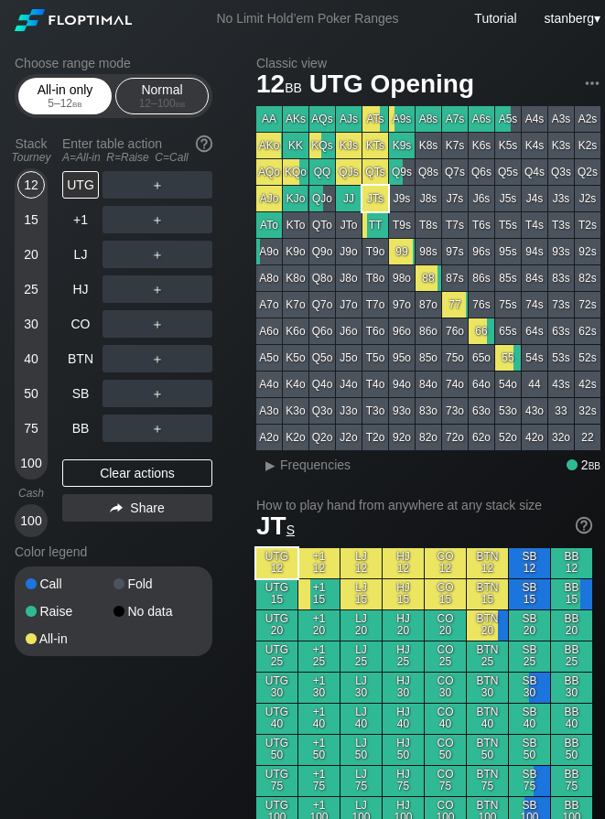
click at [63, 106] on div "5 – 12 bb" at bounding box center [65, 103] width 77 height 13
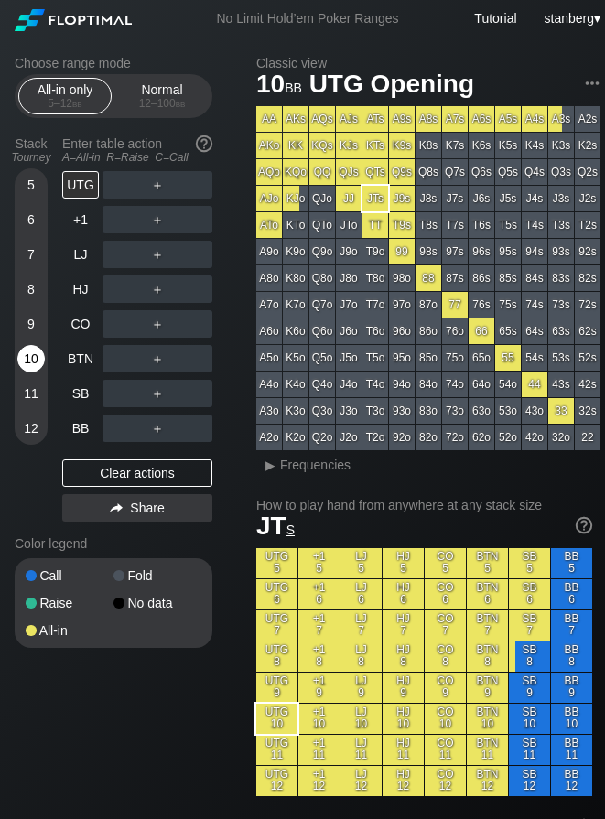
click at [27, 351] on div "10" at bounding box center [30, 358] width 27 height 27
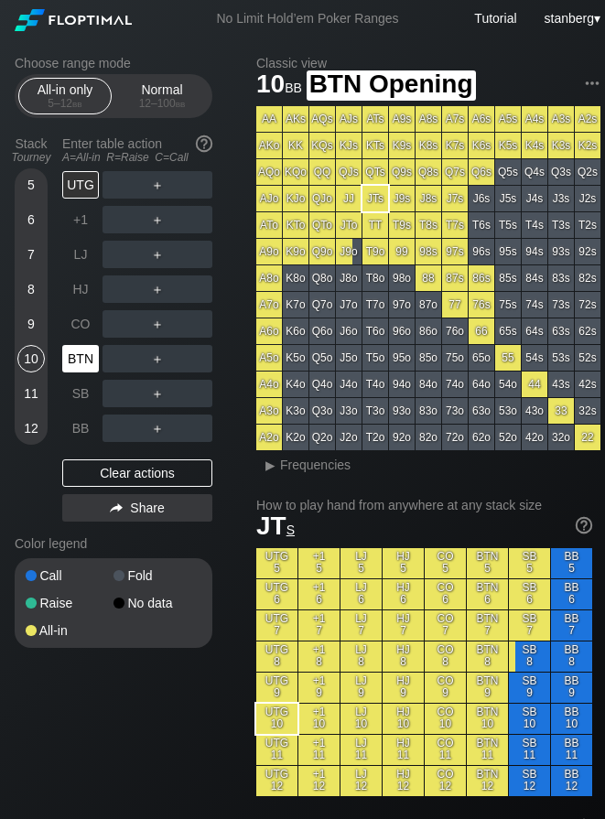
click at [100, 362] on div "BTN" at bounding box center [82, 358] width 40 height 35
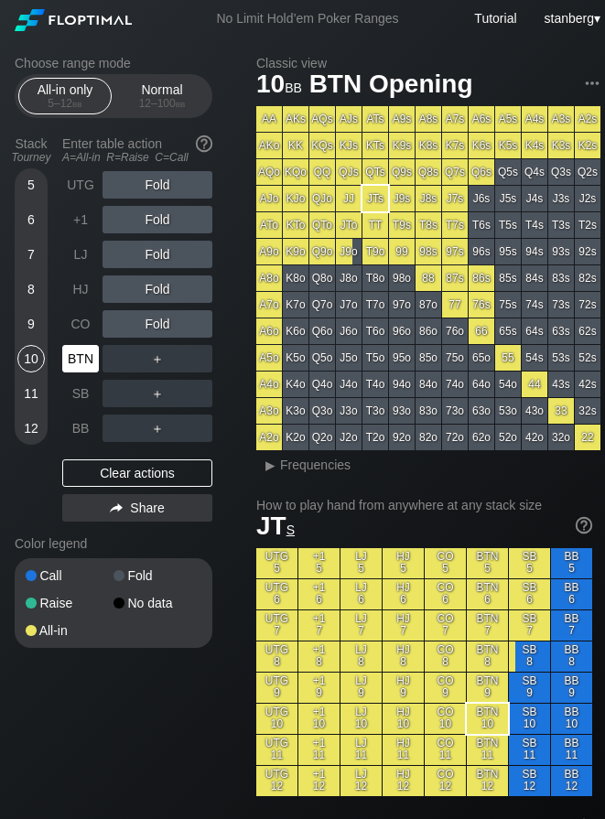
click at [79, 358] on div "BTN" at bounding box center [80, 358] width 37 height 27
click at [68, 333] on div "CO" at bounding box center [80, 323] width 37 height 27
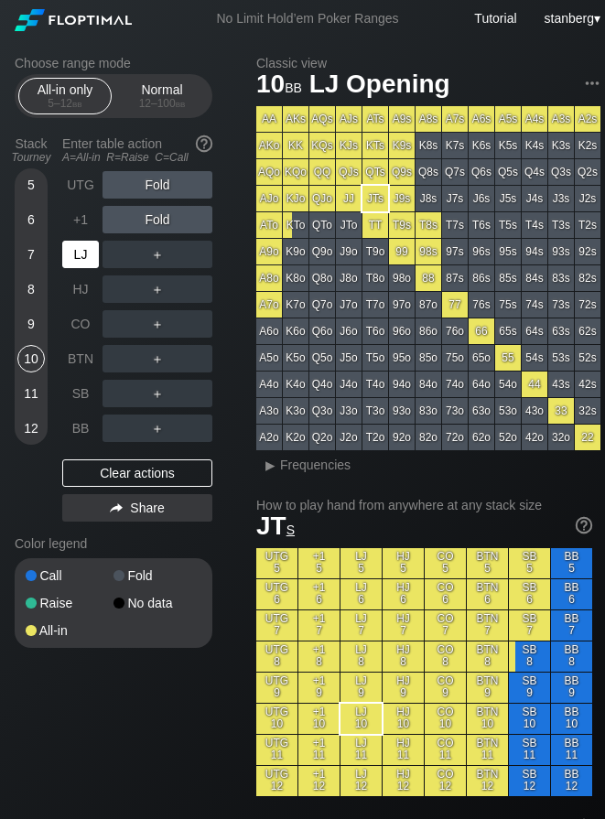
click at [80, 254] on div "LJ" at bounding box center [80, 254] width 37 height 27
click at [74, 229] on div "+1" at bounding box center [80, 219] width 37 height 27
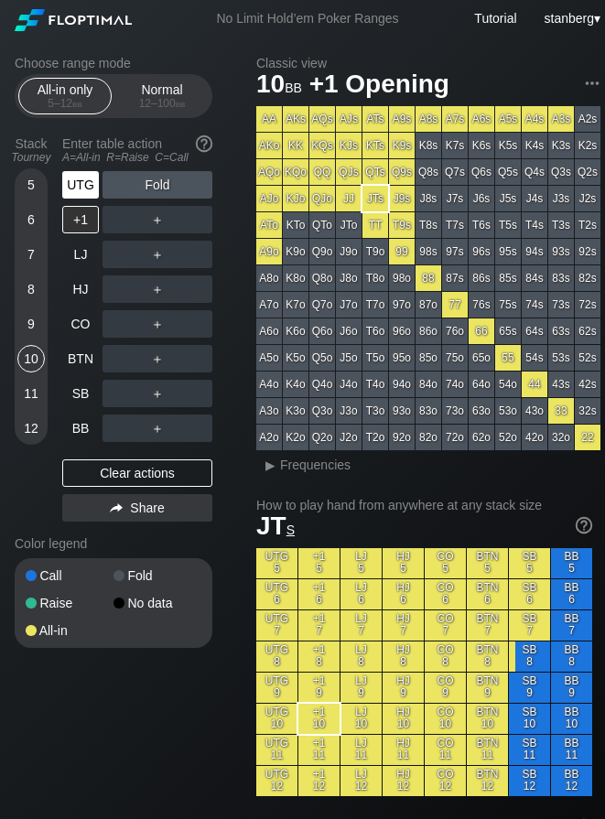
click at [78, 193] on div "UTG" at bounding box center [80, 184] width 37 height 27
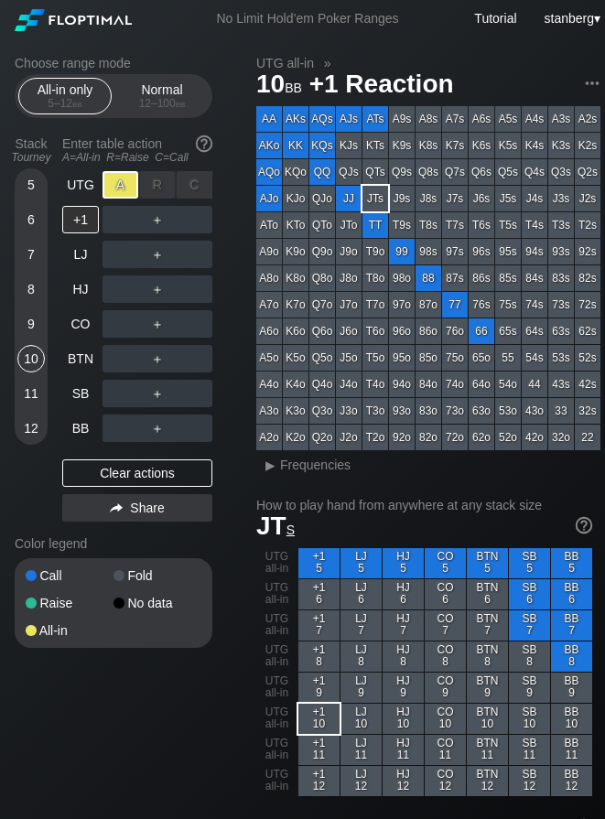
click at [113, 189] on div "A ✕" at bounding box center [121, 184] width 36 height 27
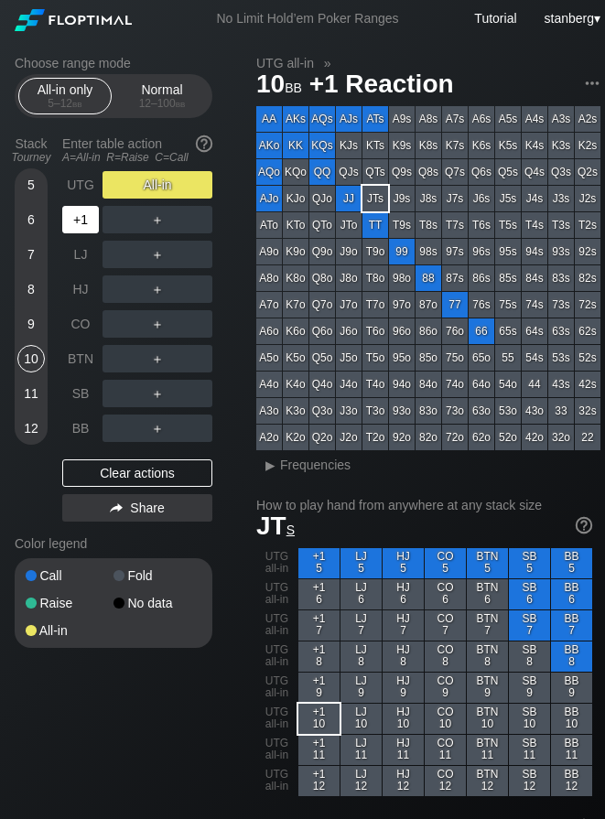
click at [92, 211] on div "+1" at bounding box center [80, 219] width 37 height 27
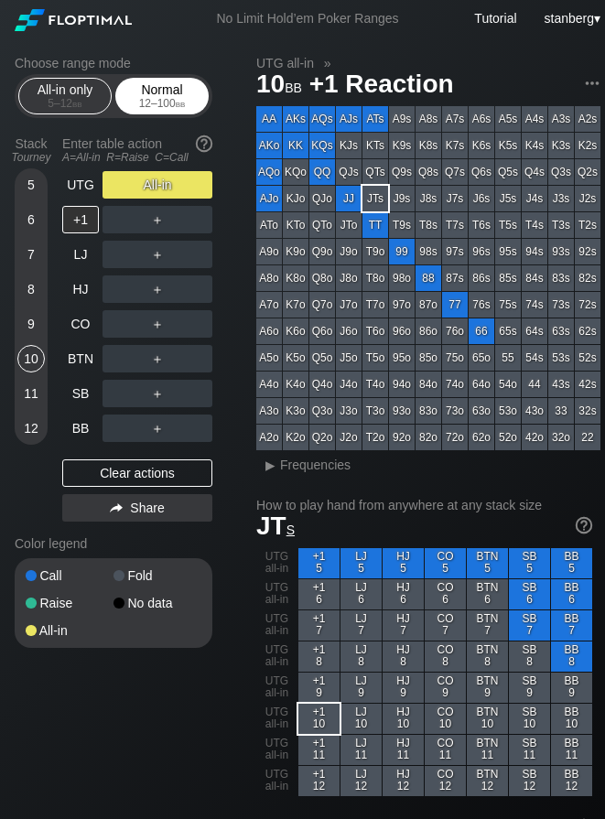
click at [130, 99] on div "12 – 100 bb" at bounding box center [162, 103] width 77 height 13
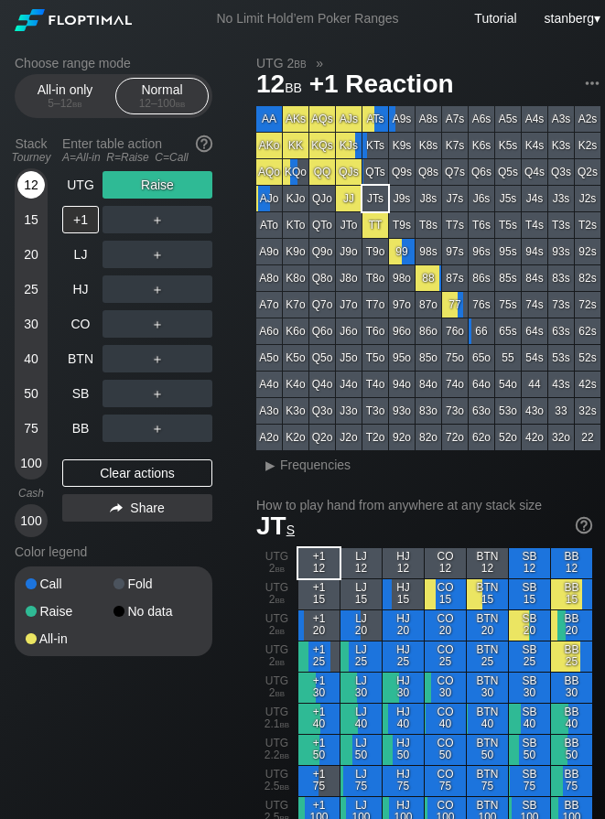
click at [22, 189] on div "12" at bounding box center [30, 184] width 27 height 27
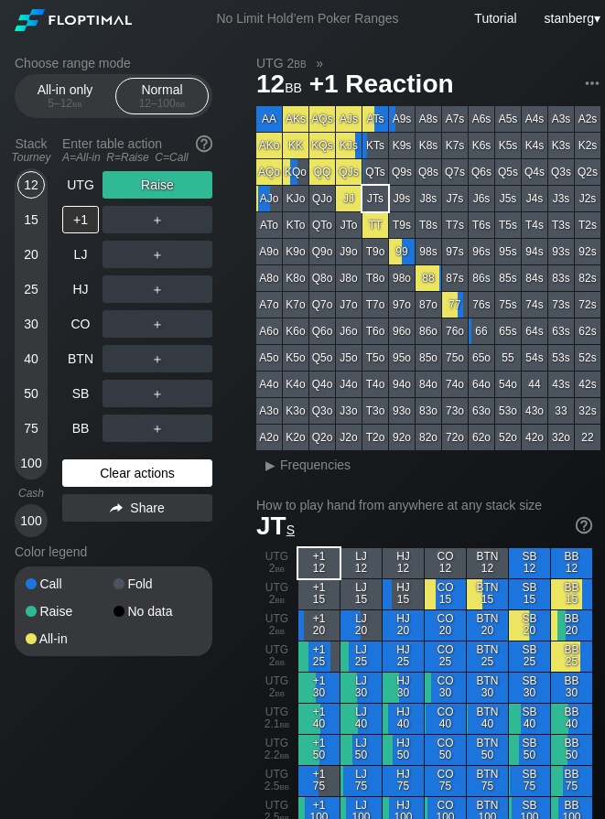
click at [114, 476] on div "Clear actions" at bounding box center [137, 472] width 150 height 27
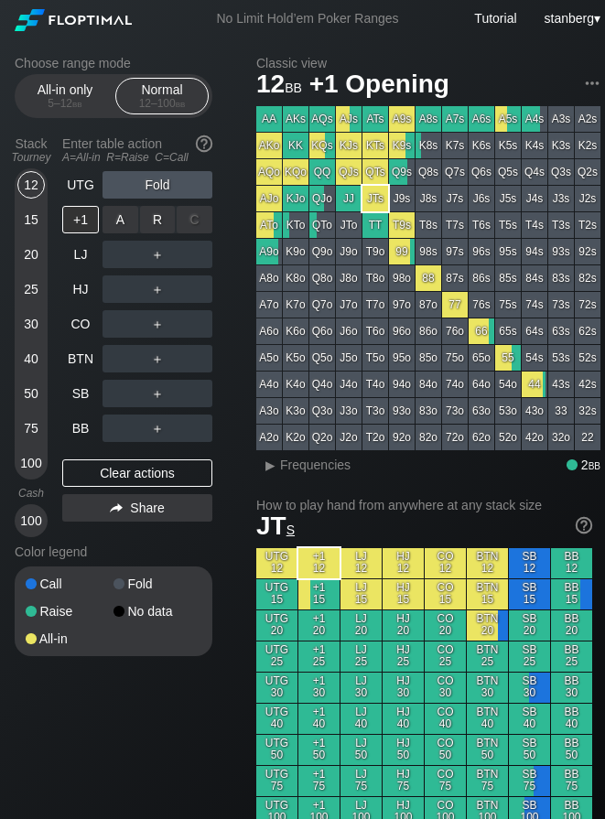
click at [152, 228] on div "R ✕" at bounding box center [158, 219] width 36 height 27
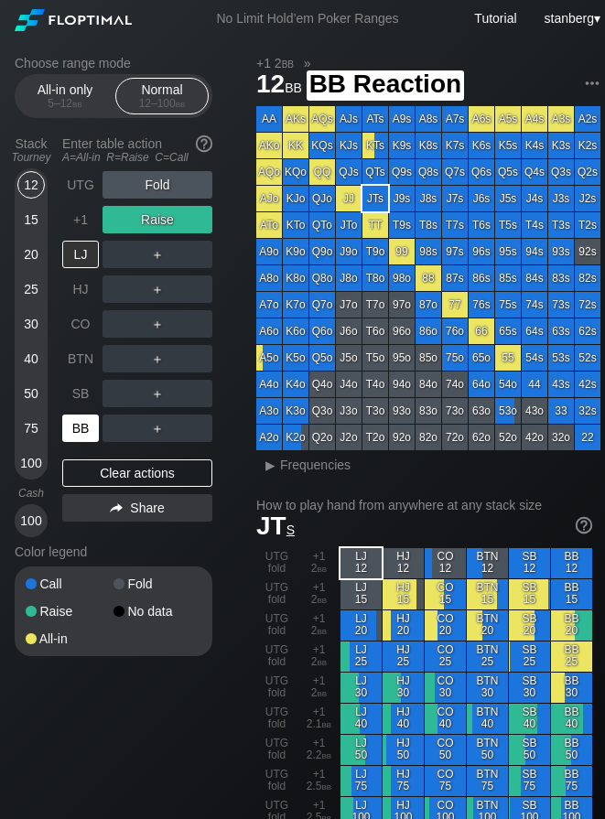
click at [86, 431] on div "BB" at bounding box center [80, 428] width 37 height 27
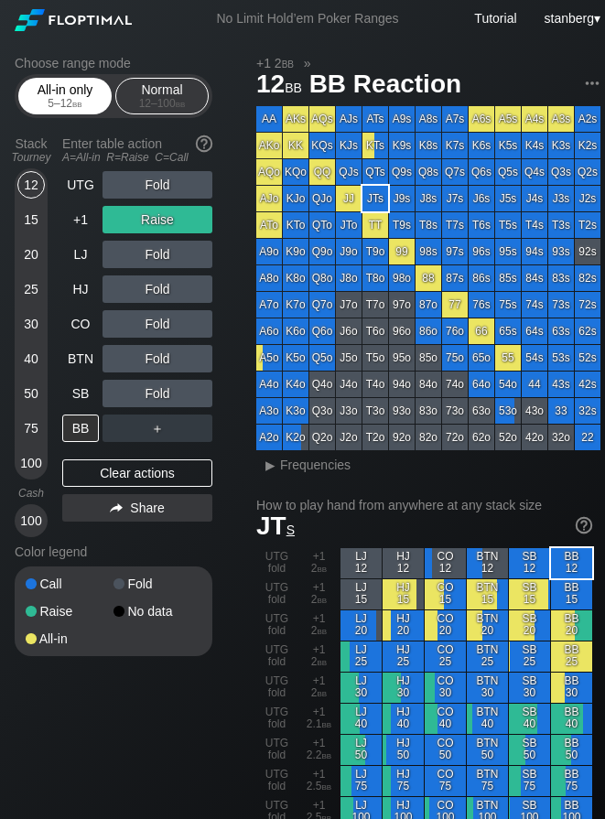
click at [44, 109] on div "5 – 12 bb" at bounding box center [65, 103] width 77 height 13
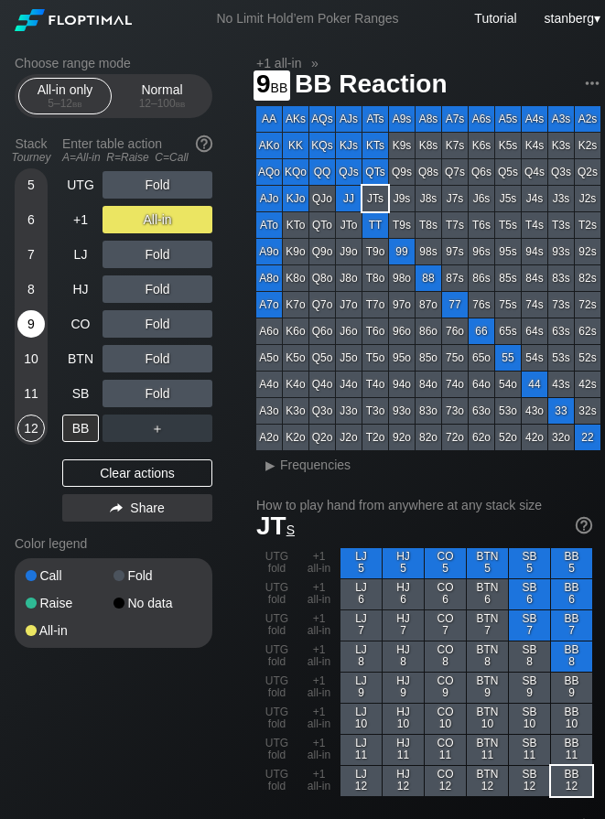
click at [37, 320] on div "9" at bounding box center [30, 323] width 27 height 27
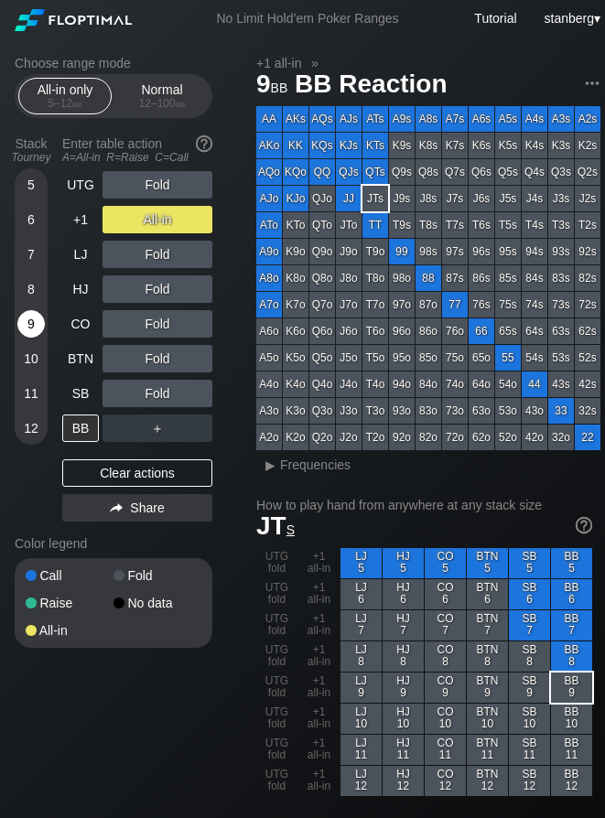
click at [26, 318] on div "9" at bounding box center [30, 323] width 27 height 27
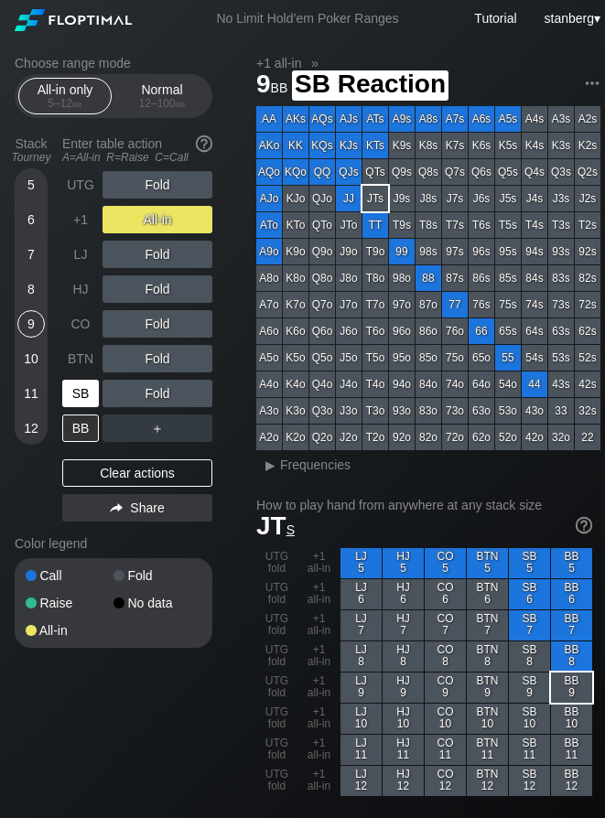
click at [83, 405] on div "SB" at bounding box center [80, 393] width 37 height 27
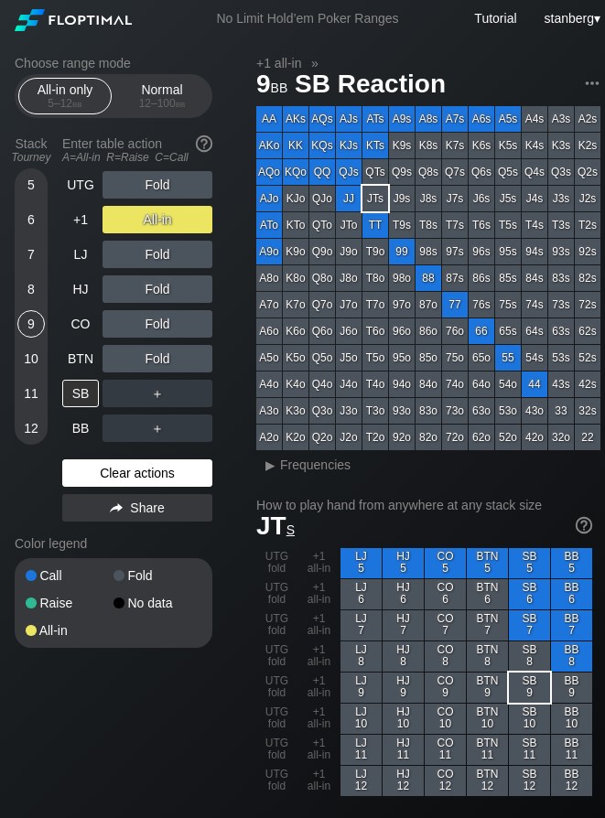
click at [119, 467] on div "Clear actions" at bounding box center [137, 472] width 150 height 27
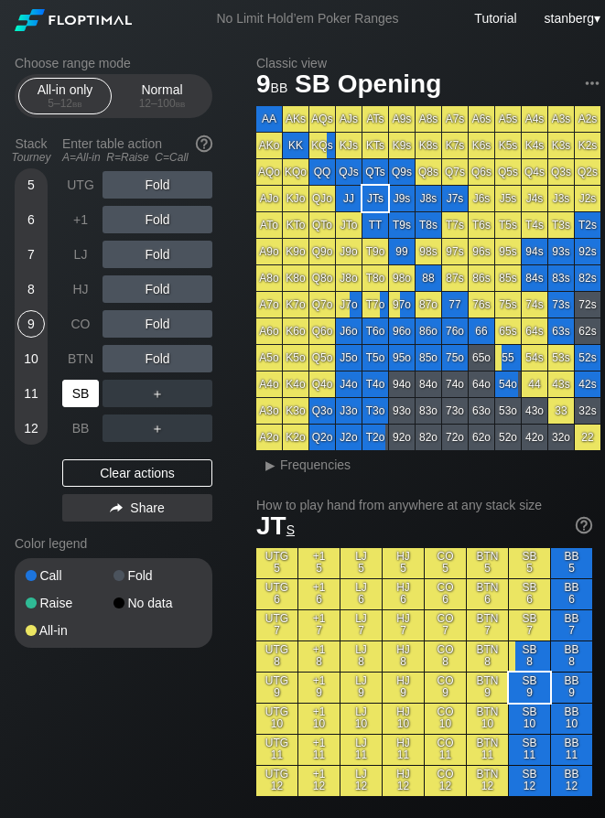
click at [87, 400] on div "SB" at bounding box center [80, 393] width 37 height 27
